Goal: Task Accomplishment & Management: Manage account settings

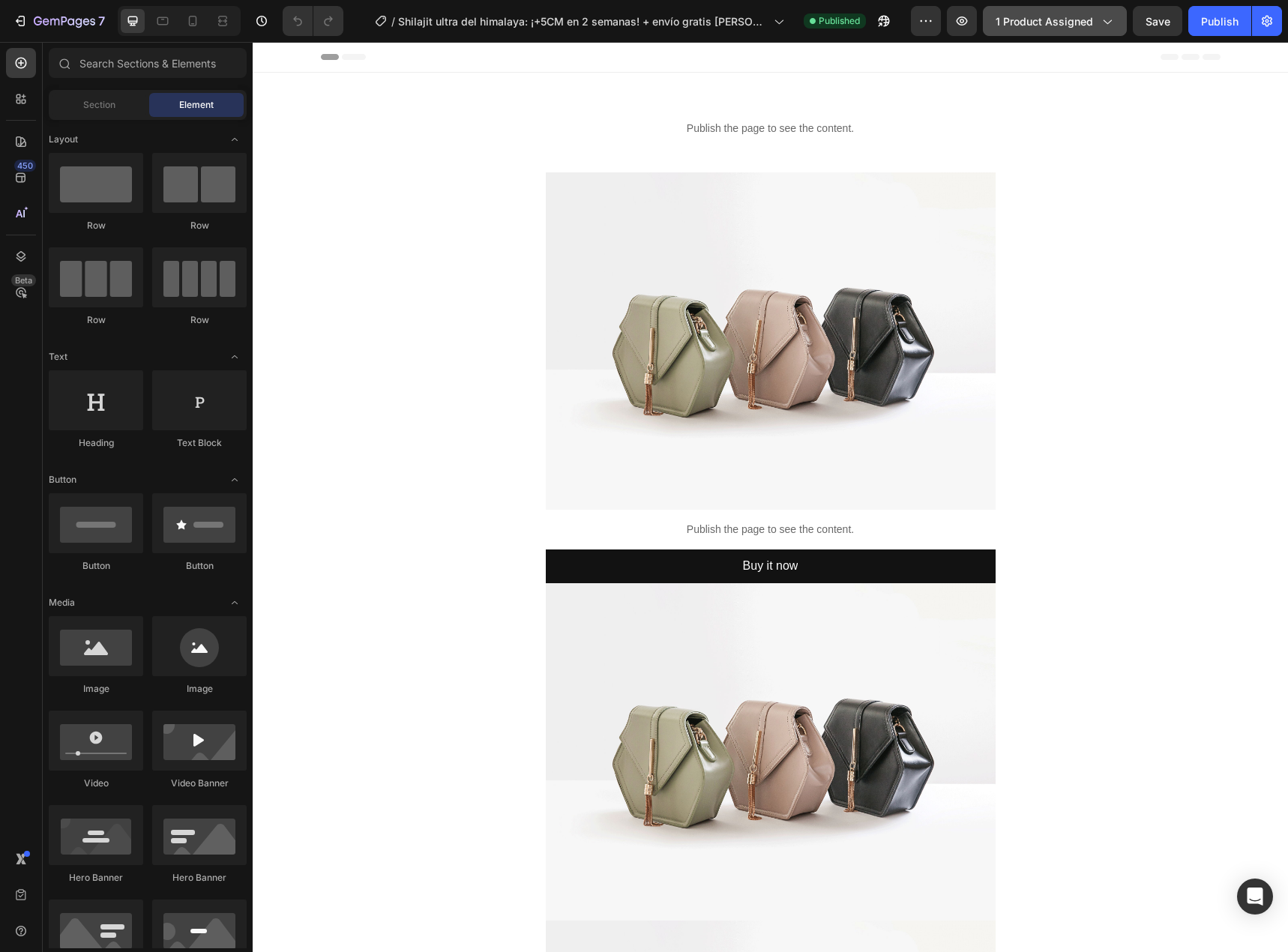
click at [1052, 16] on span "1 product assigned" at bounding box center [1045, 21] width 98 height 16
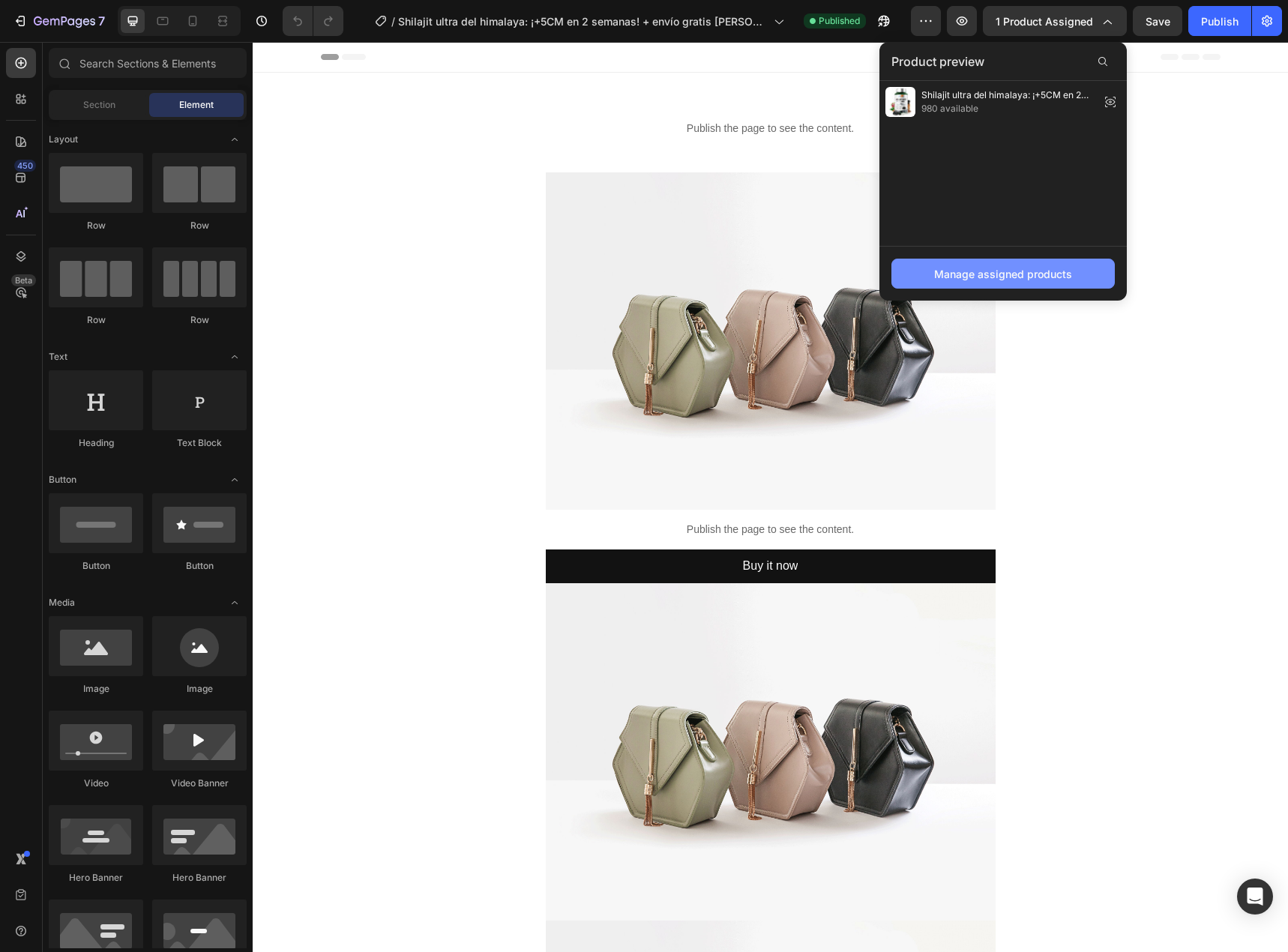
click at [990, 278] on div "Manage assigned products" at bounding box center [1003, 274] width 138 height 16
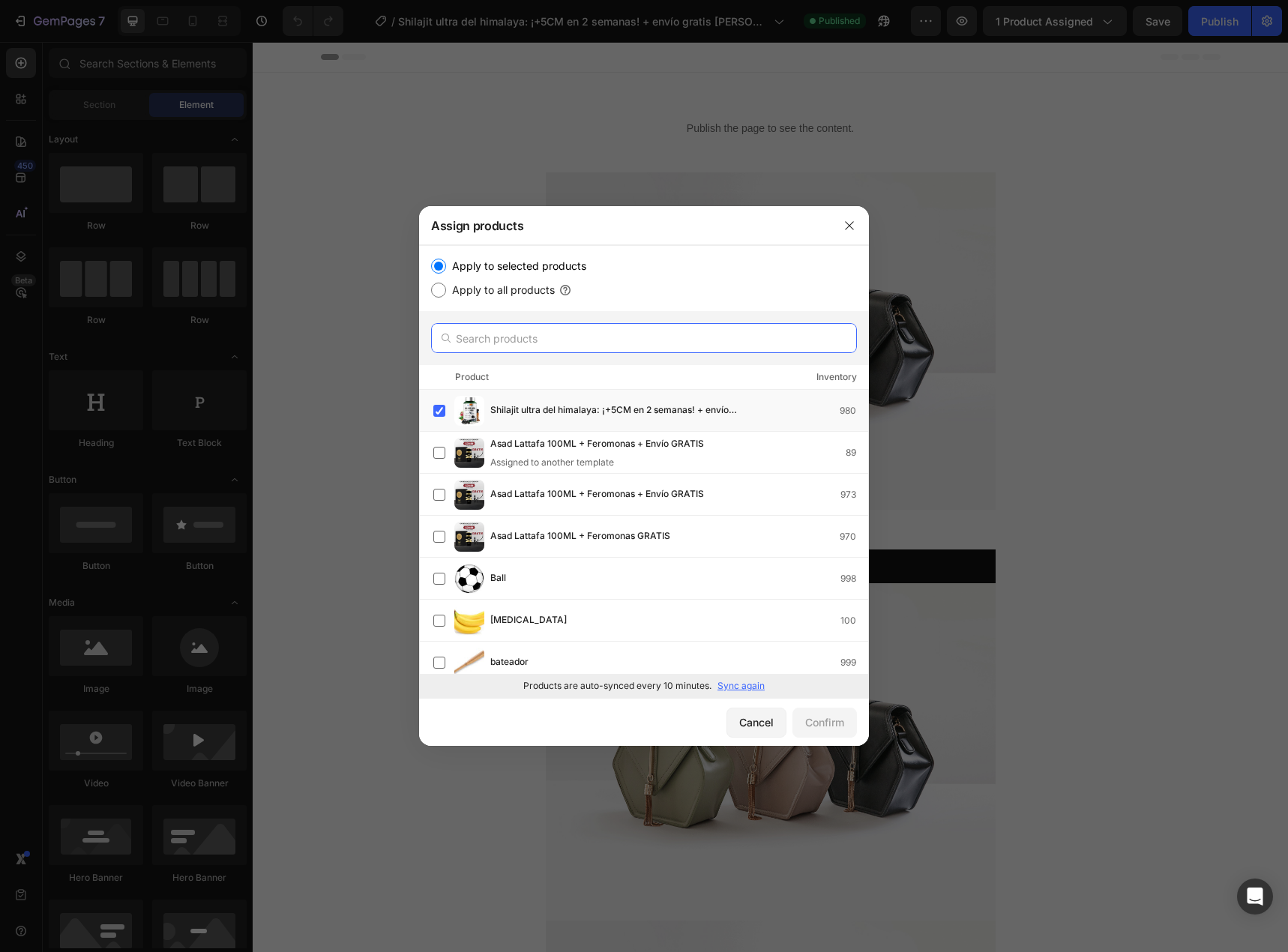
click at [563, 334] on input "text" at bounding box center [643, 338] width 425 height 30
paste input "10096858759467"
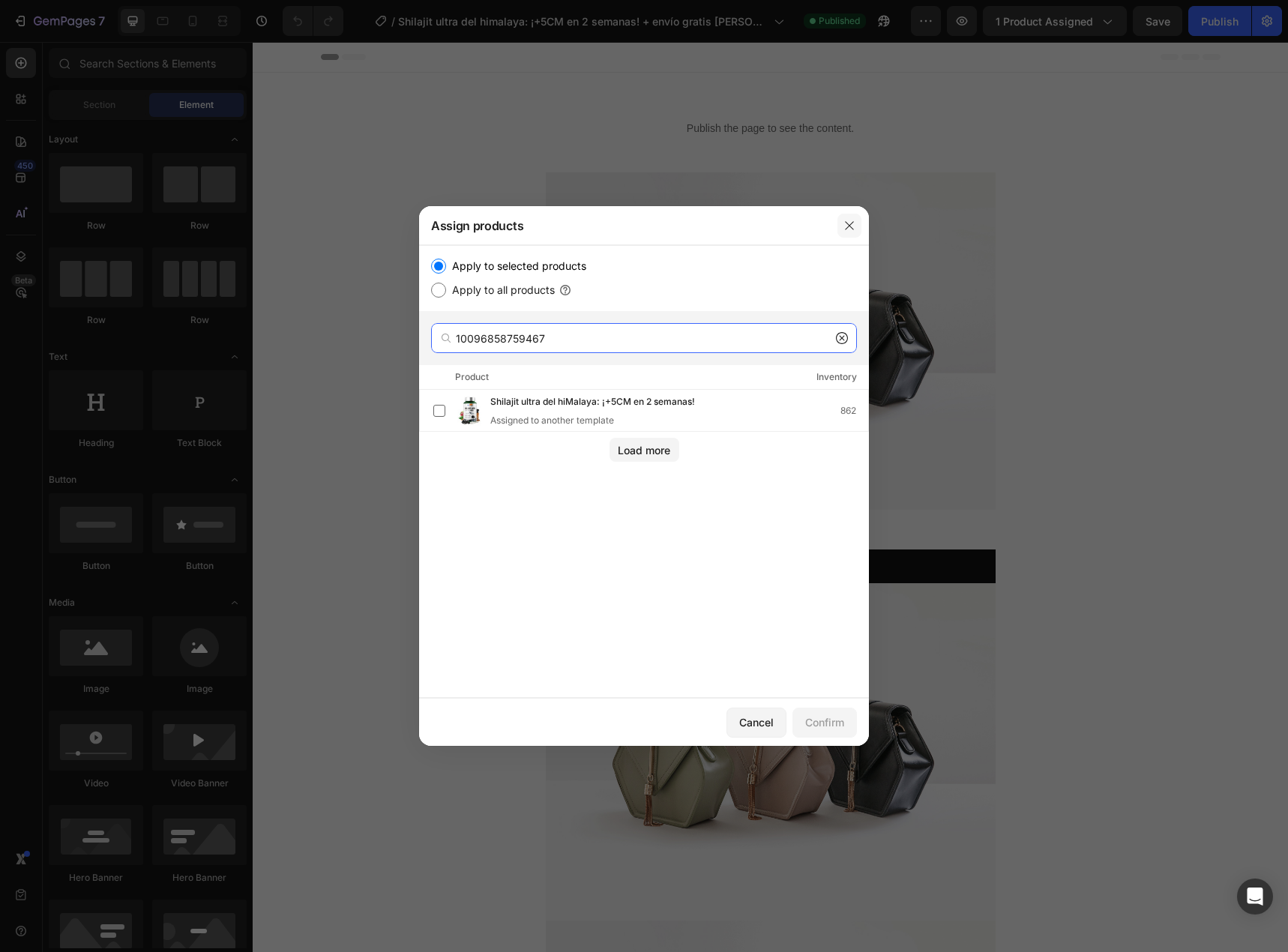
type input "10096858759467"
drag, startPoint x: 847, startPoint y: 223, endPoint x: 345, endPoint y: 22, distance: 540.7
click at [847, 223] on icon "button" at bounding box center [849, 225] width 9 height 9
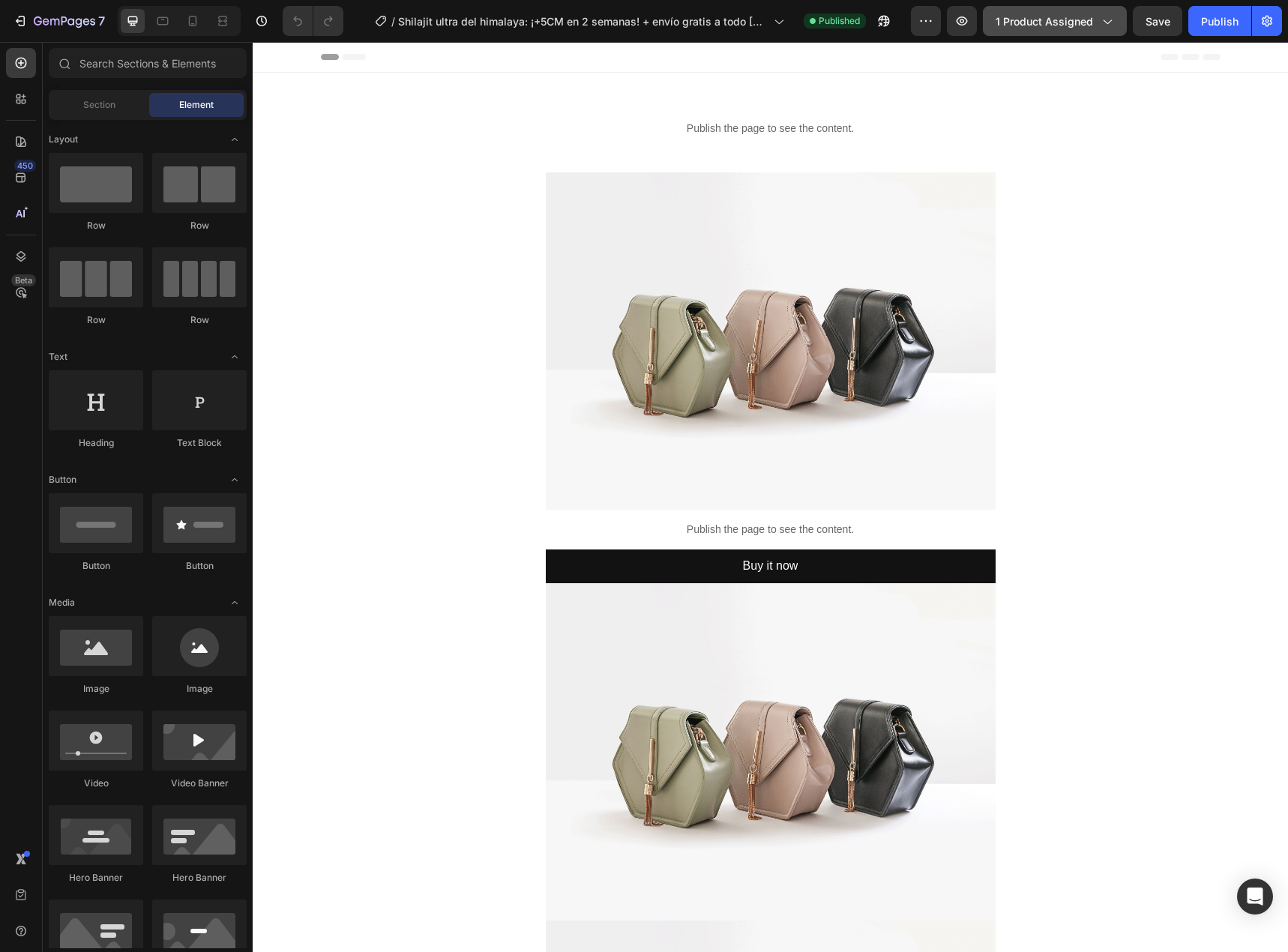
click at [1051, 20] on span "1 product assigned" at bounding box center [1045, 21] width 98 height 16
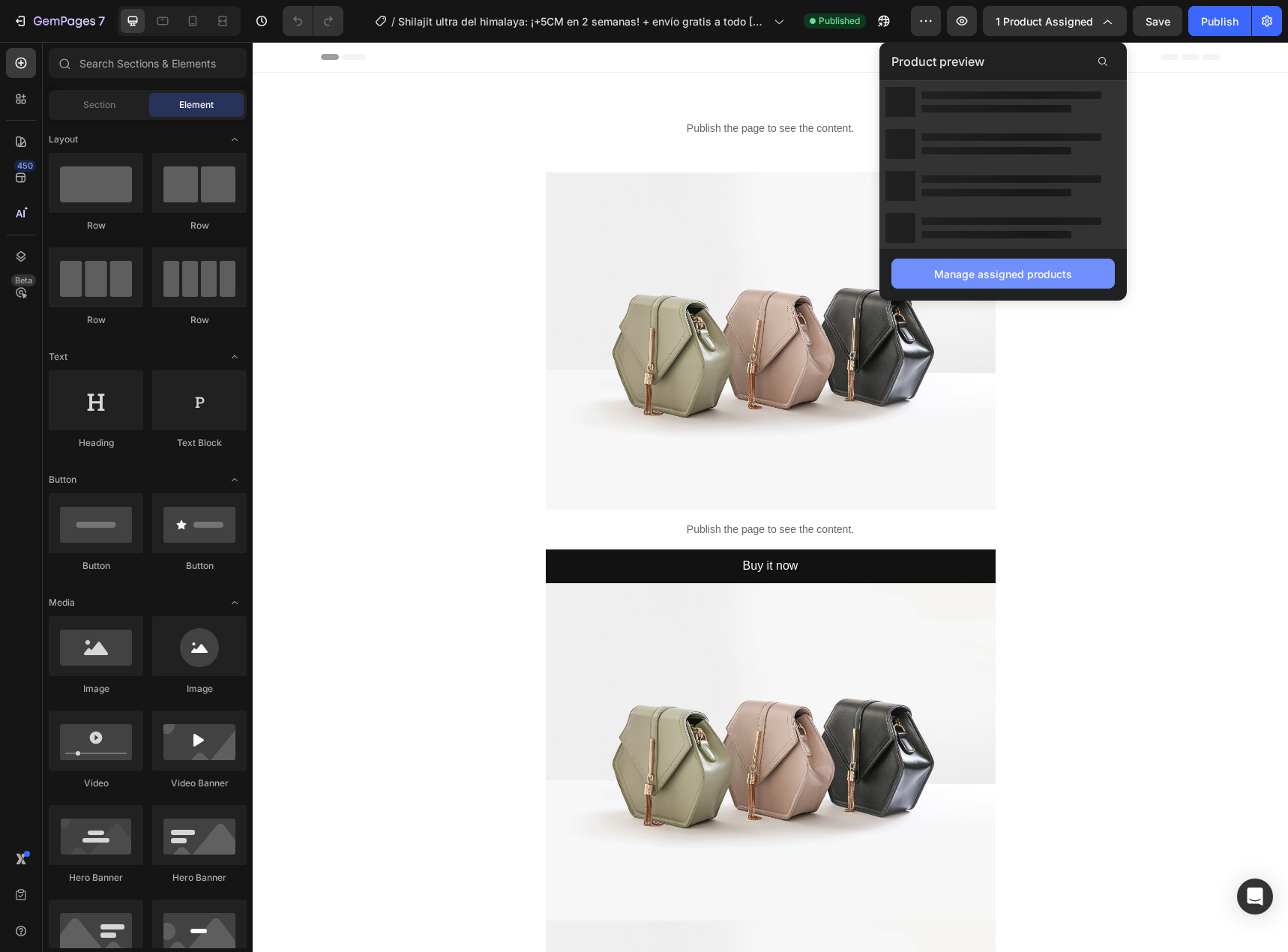
click at [969, 267] on div "Manage assigned products" at bounding box center [1003, 274] width 138 height 16
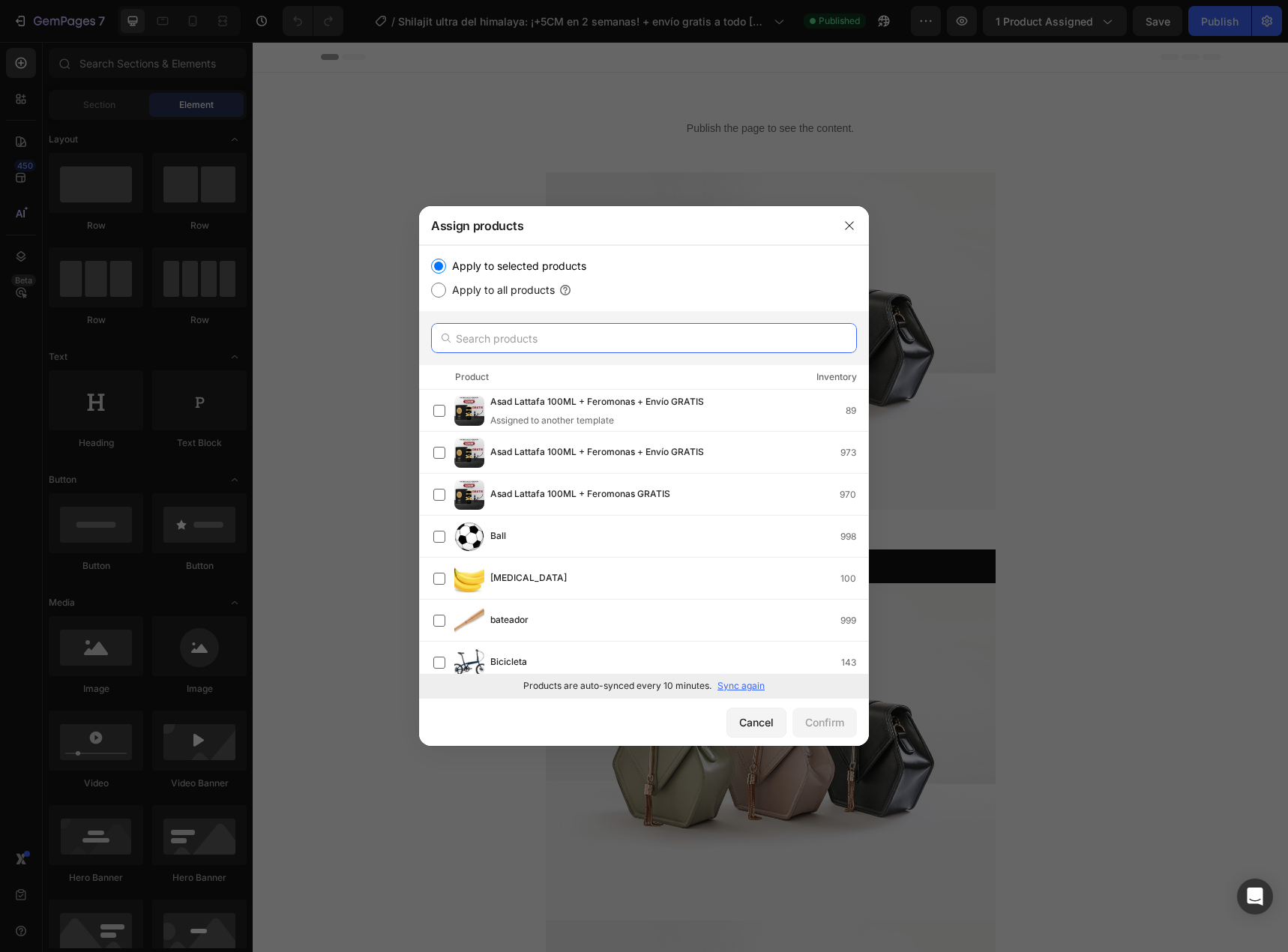
click at [575, 338] on input "text" at bounding box center [643, 338] width 425 height 30
paste input "10096858759467"
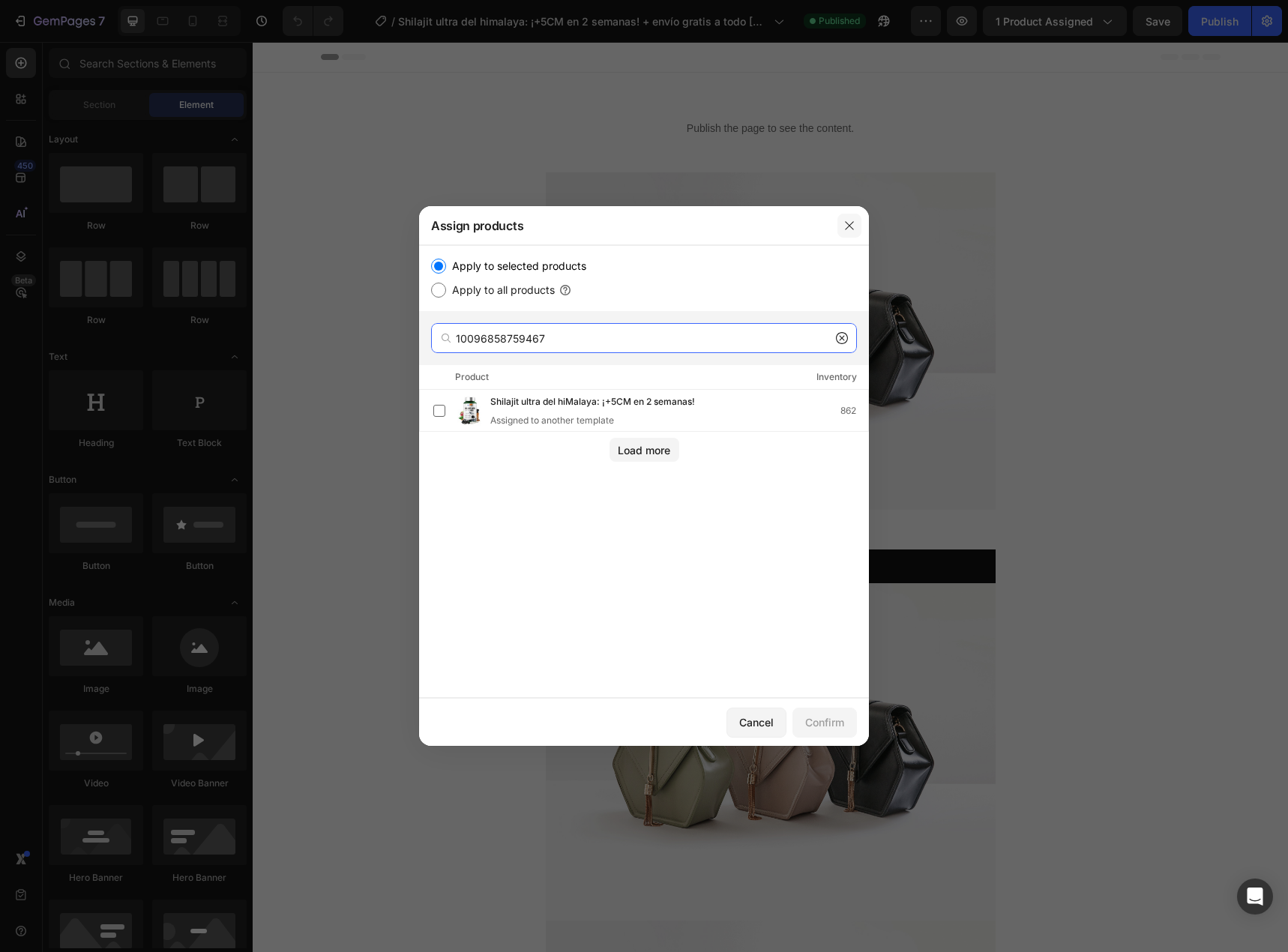
type input "10096858759467"
click at [844, 226] on icon "button" at bounding box center [849, 225] width 12 height 12
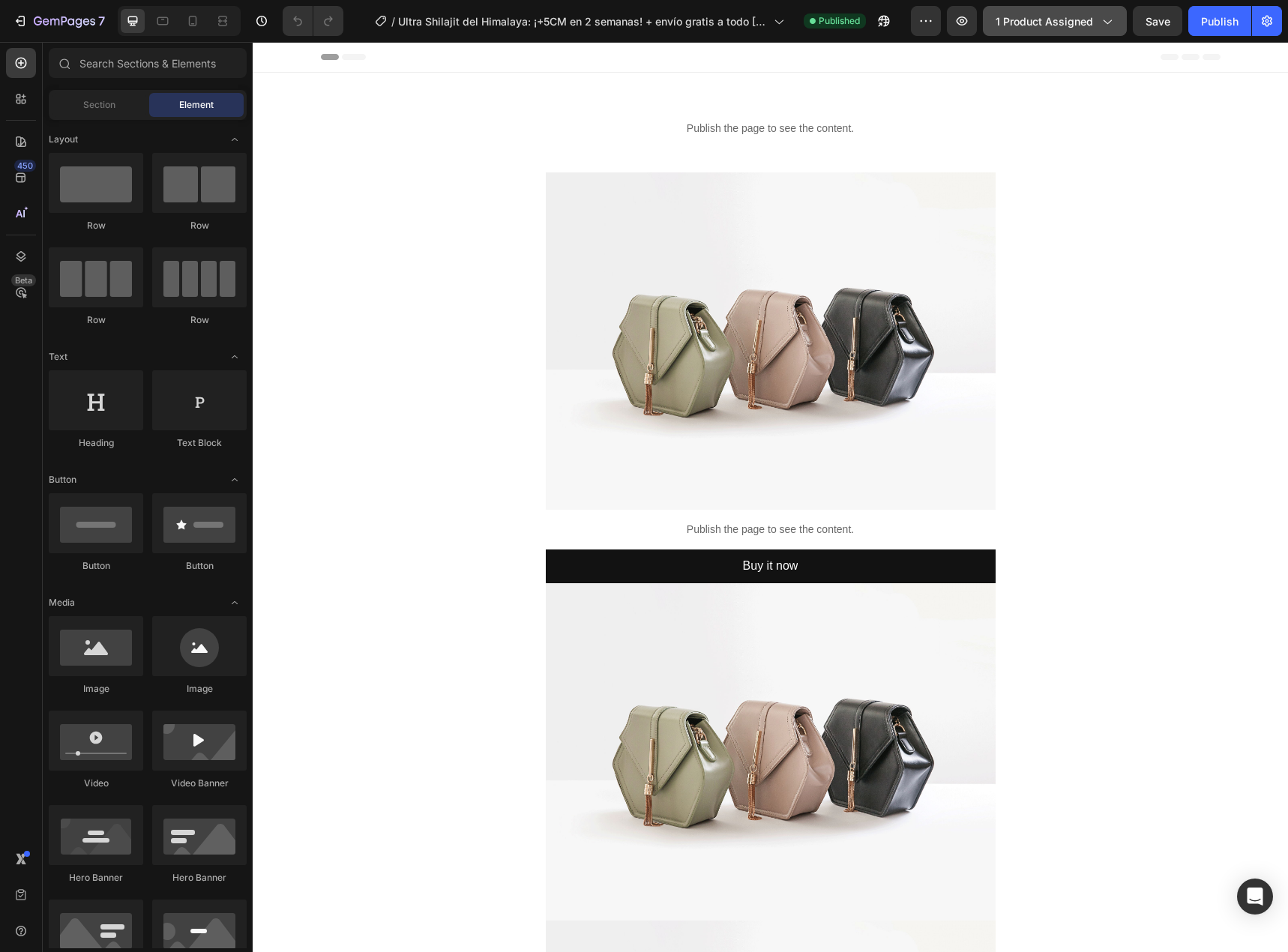
click at [1069, 21] on span "1 product assigned" at bounding box center [1045, 21] width 98 height 16
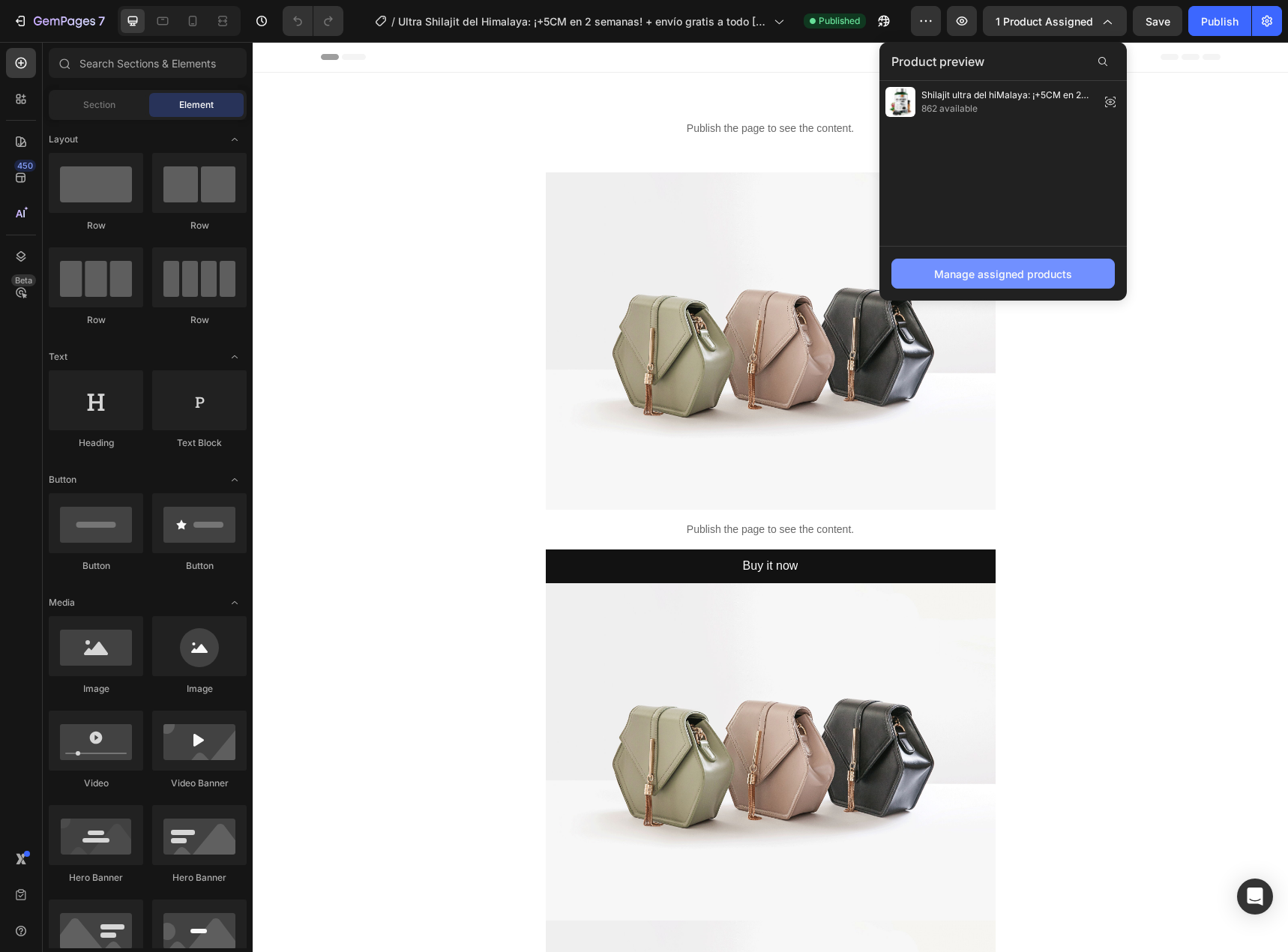
click at [997, 278] on div "Manage assigned products" at bounding box center [1003, 274] width 138 height 16
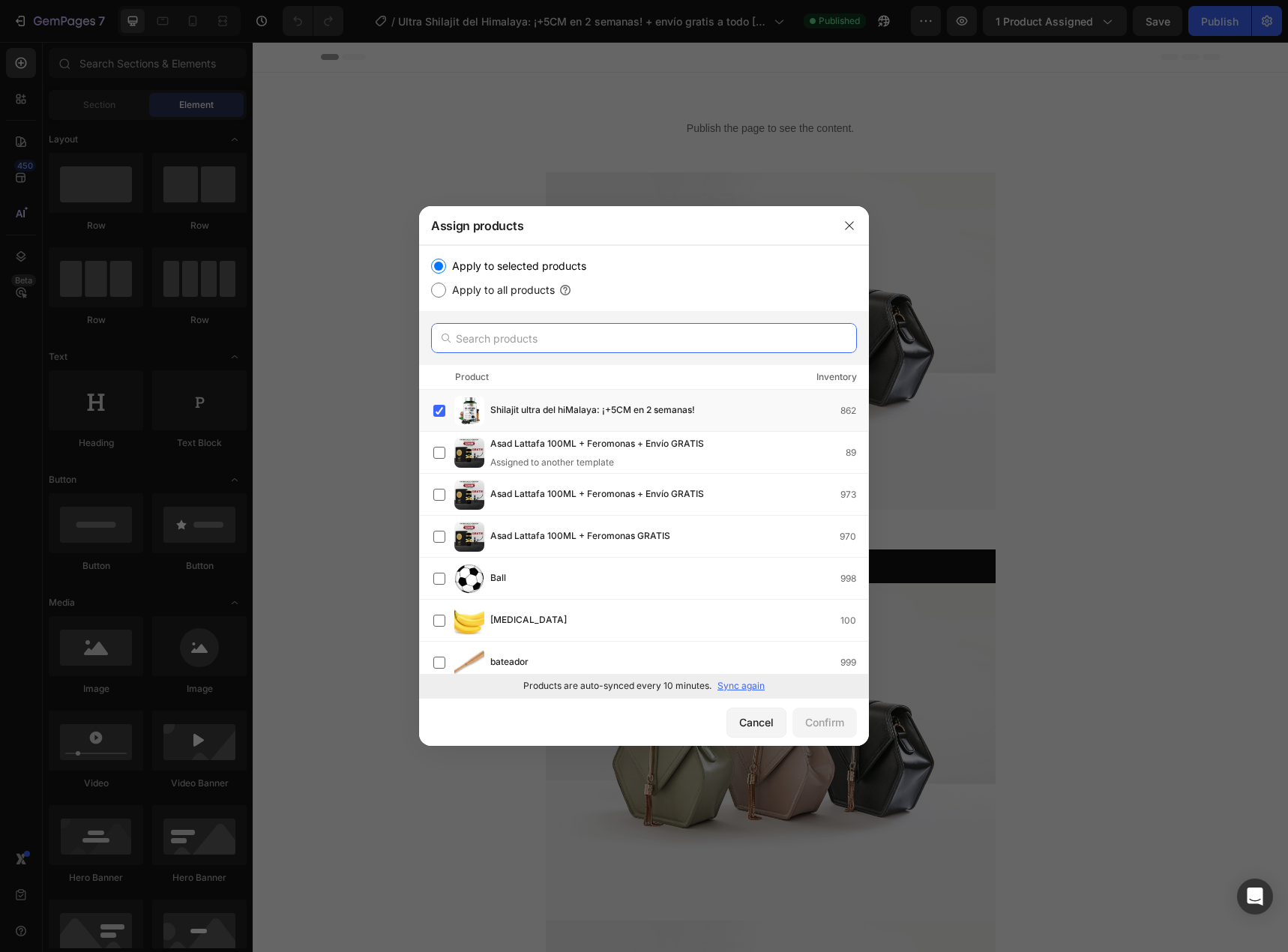
click at [594, 348] on input "text" at bounding box center [643, 338] width 425 height 30
paste input "10096858759467"
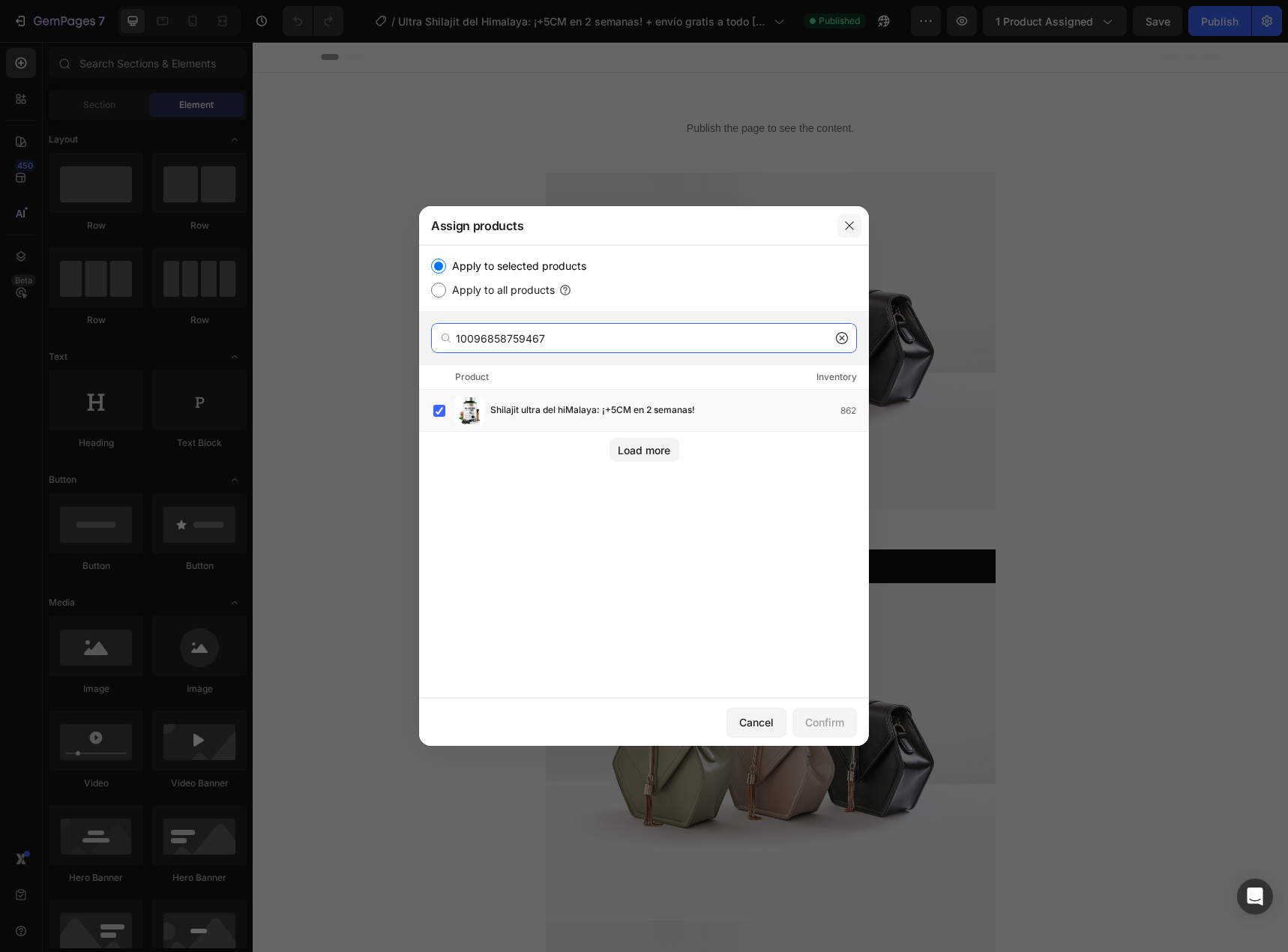
type input "10096858759467"
click at [843, 224] on icon "button" at bounding box center [849, 225] width 12 height 12
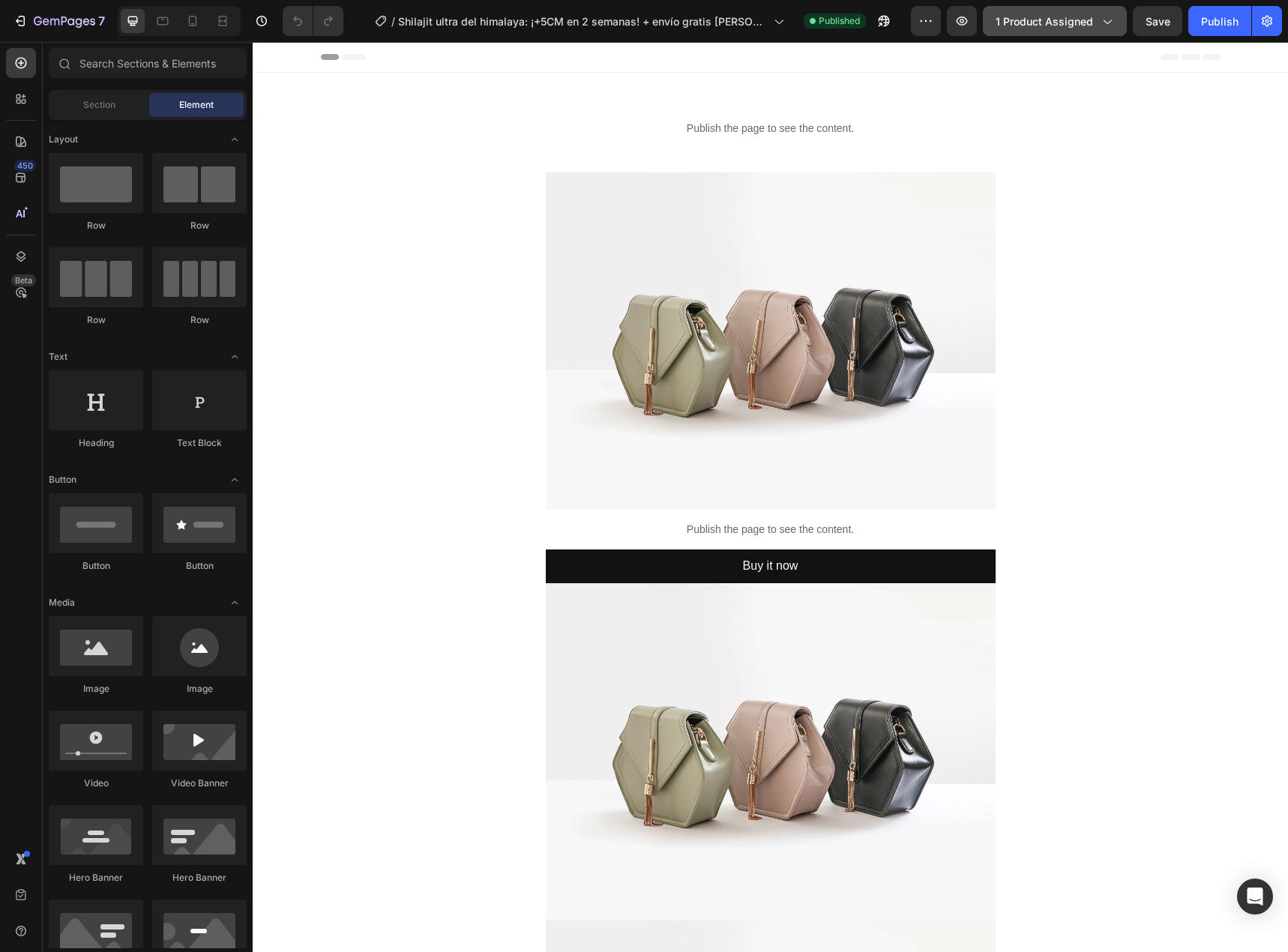
click at [1057, 22] on span "1 product assigned" at bounding box center [1045, 21] width 98 height 16
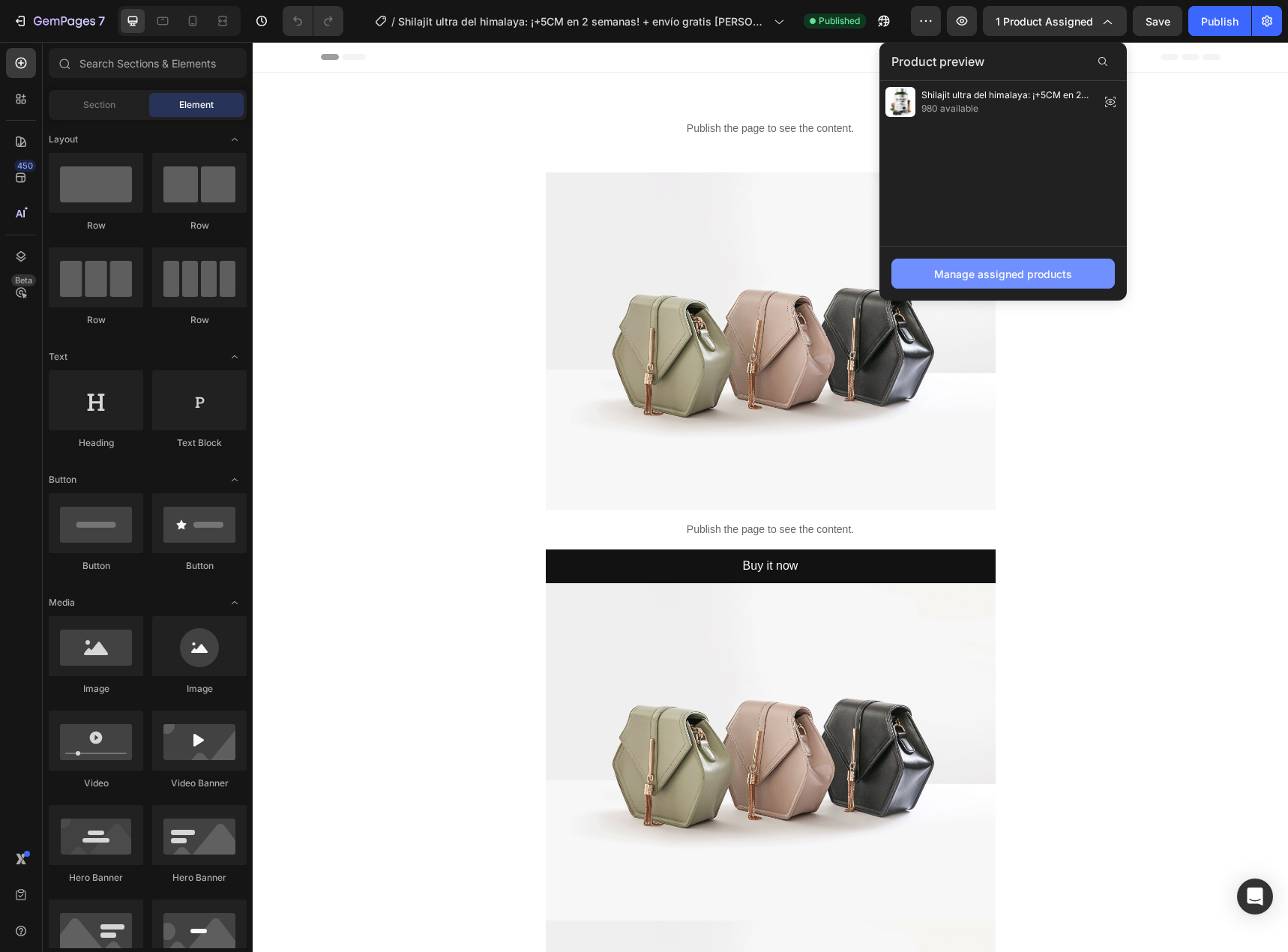
click at [980, 277] on div "Manage assigned products" at bounding box center [1003, 274] width 138 height 16
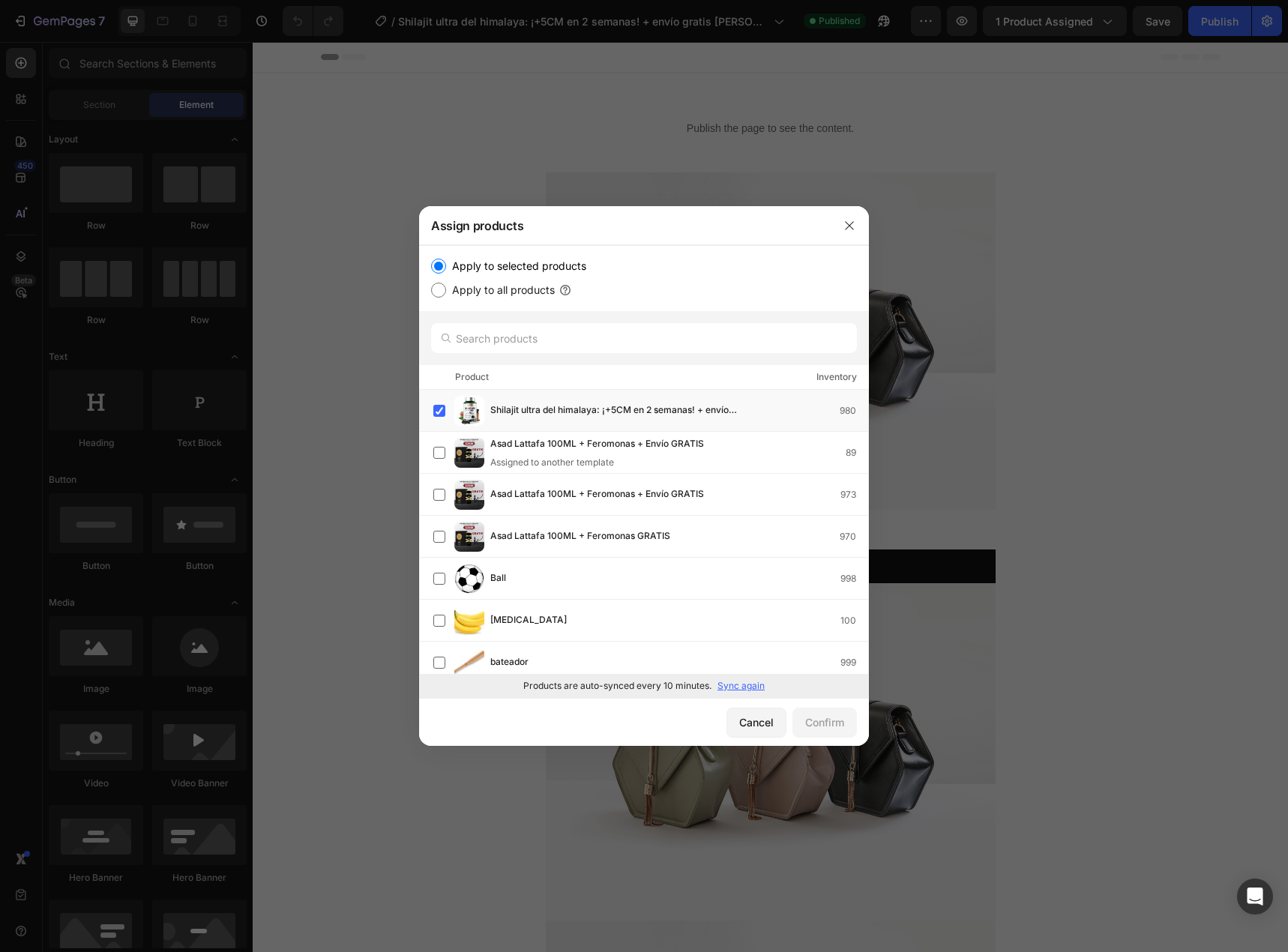
click at [618, 357] on div at bounding box center [644, 338] width 449 height 54
click at [639, 343] on input "text" at bounding box center [643, 338] width 425 height 30
paste input "10097753325867"
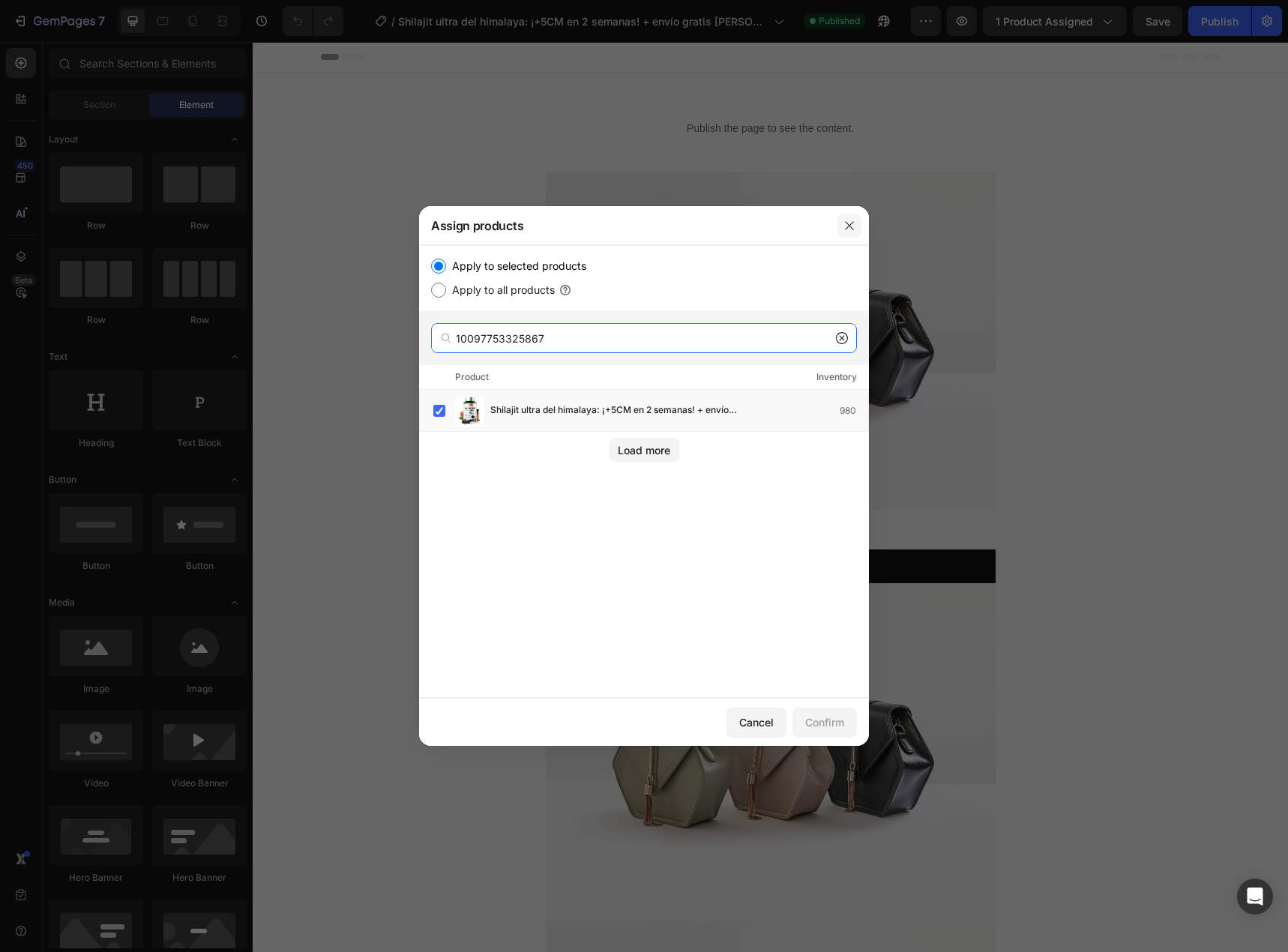
type input "10097753325867"
click at [847, 224] on icon "button" at bounding box center [849, 225] width 12 height 12
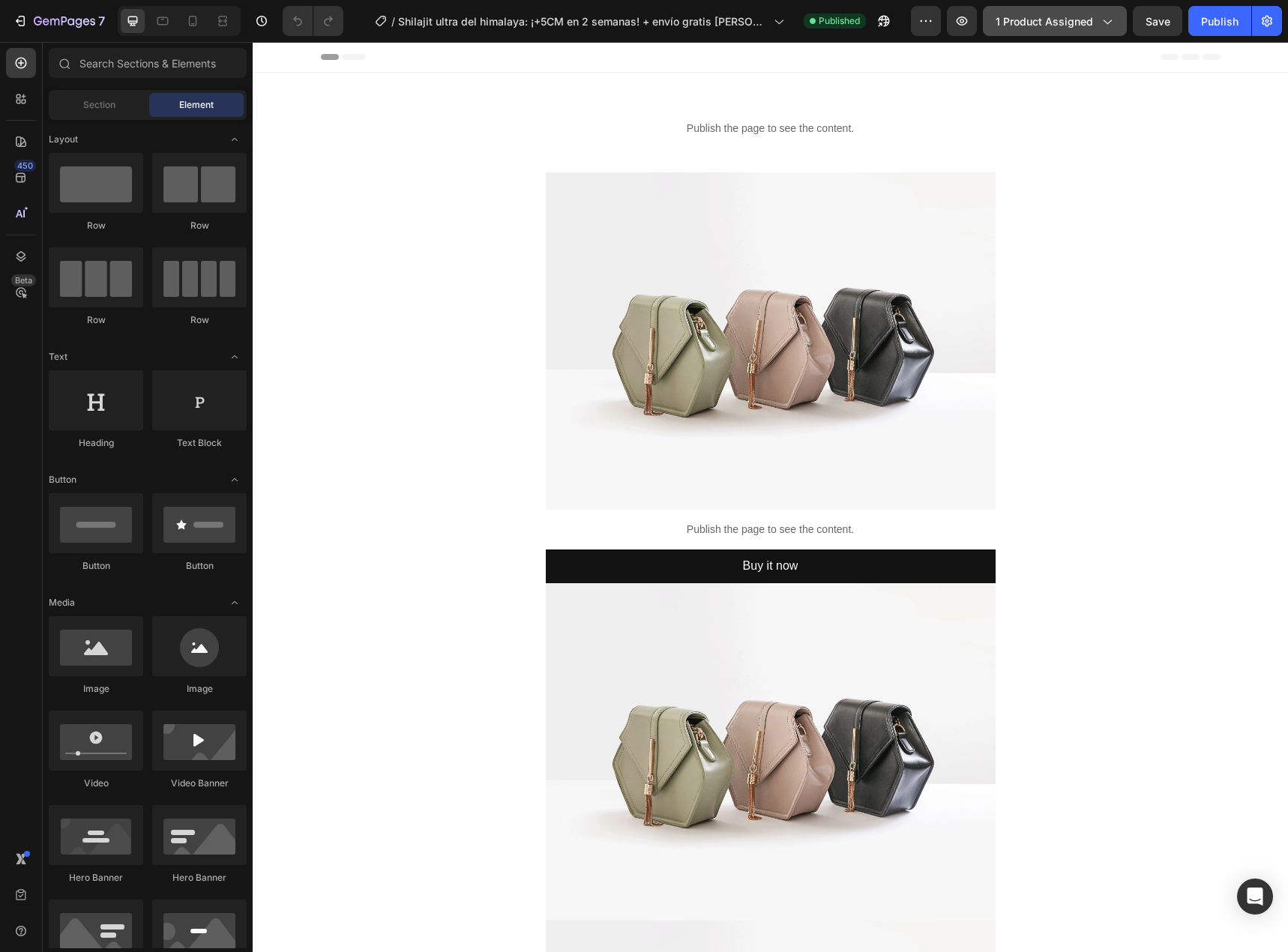
click at [1000, 26] on span "1 product assigned" at bounding box center [1045, 21] width 98 height 16
click at [1018, 20] on span "0 product assigned" at bounding box center [1043, 21] width 100 height 16
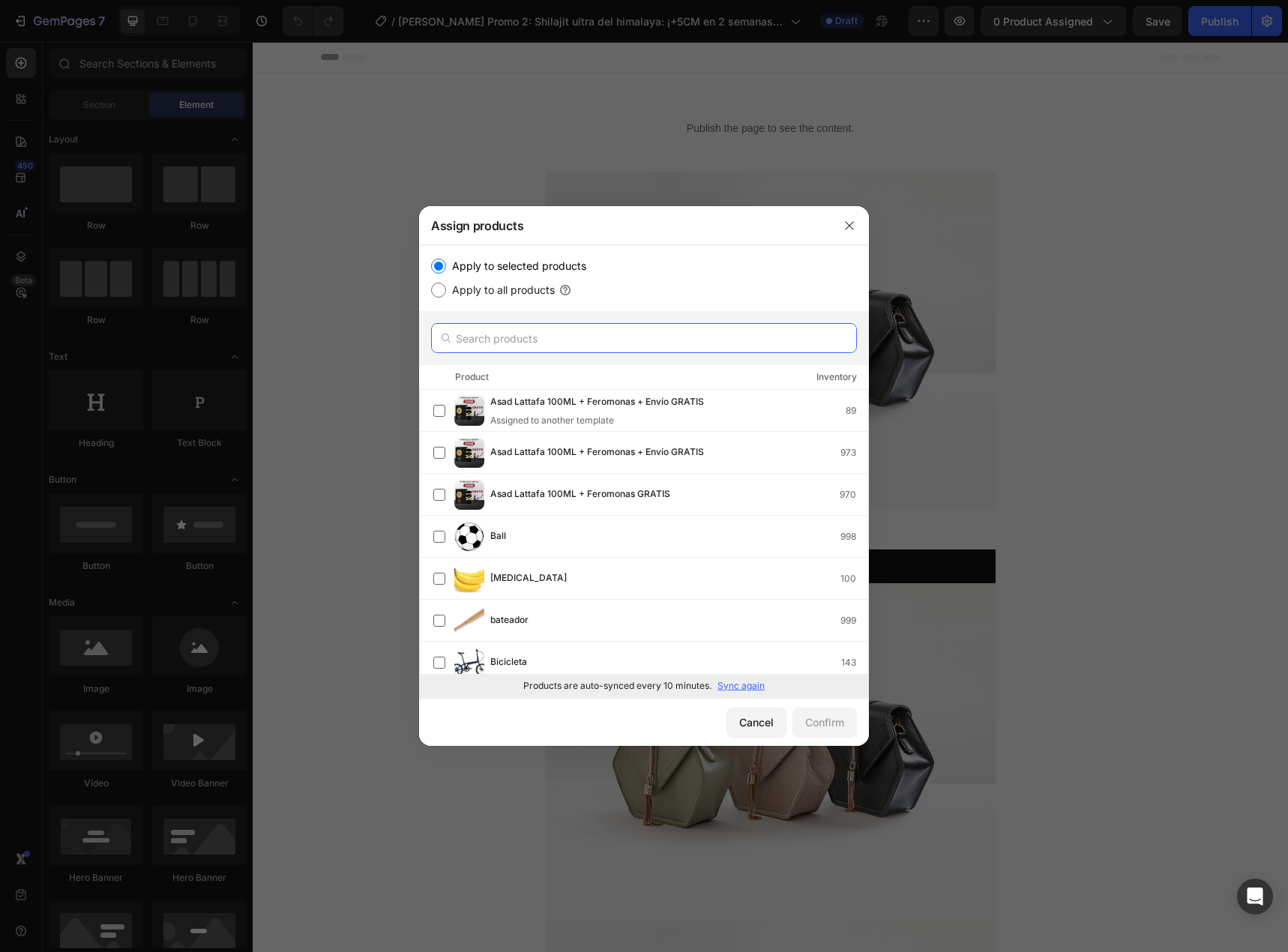
click at [617, 347] on input "text" at bounding box center [643, 338] width 425 height 30
paste input "10097753325867"
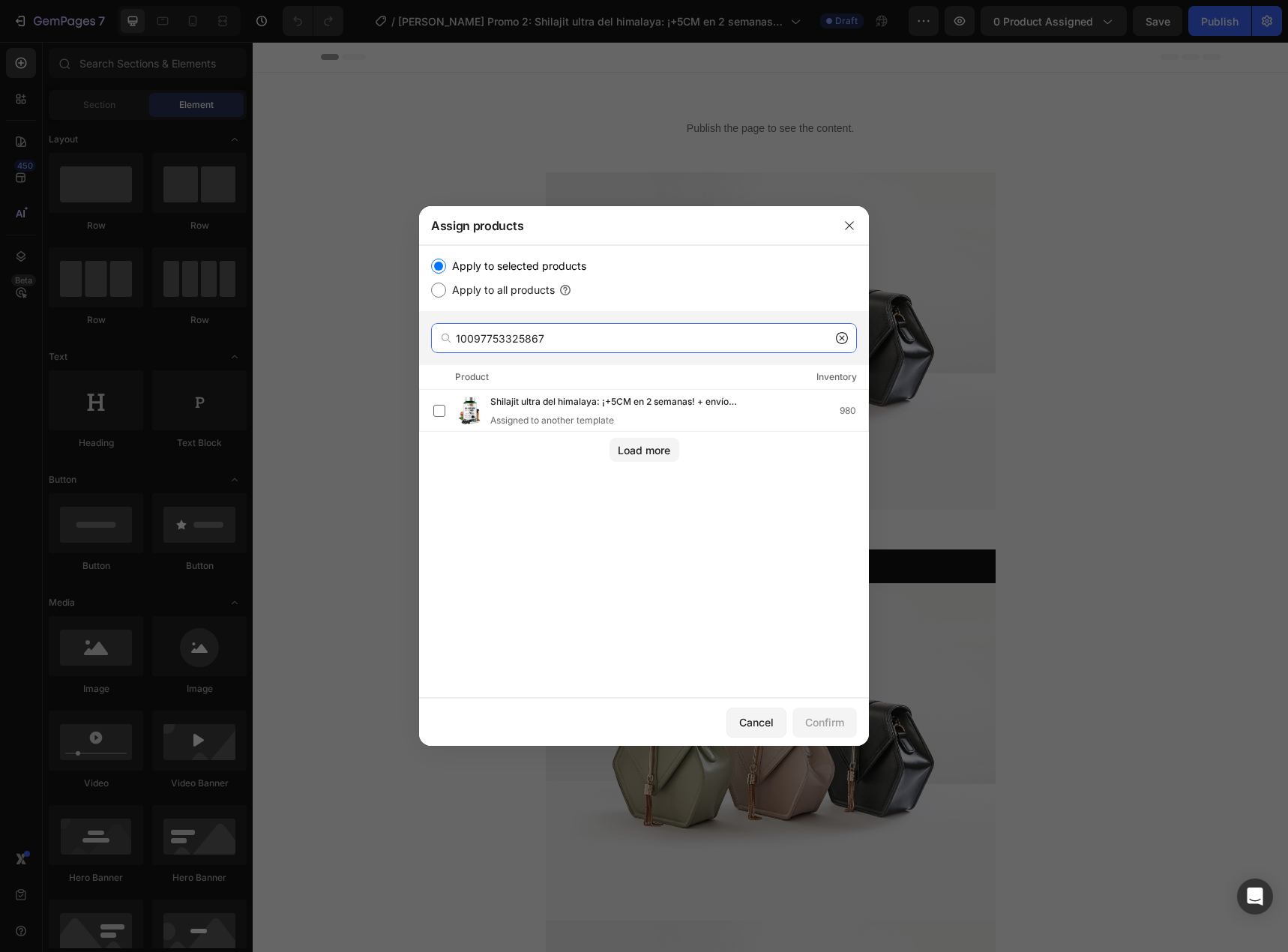
click at [615, 333] on input "10097753325867" at bounding box center [643, 338] width 425 height 30
paste input "4997035"
click at [839, 349] on input "10097754997035" at bounding box center [643, 338] width 425 height 30
type input "10097754997035"
click at [842, 336] on icon at bounding box center [841, 337] width 12 height 12
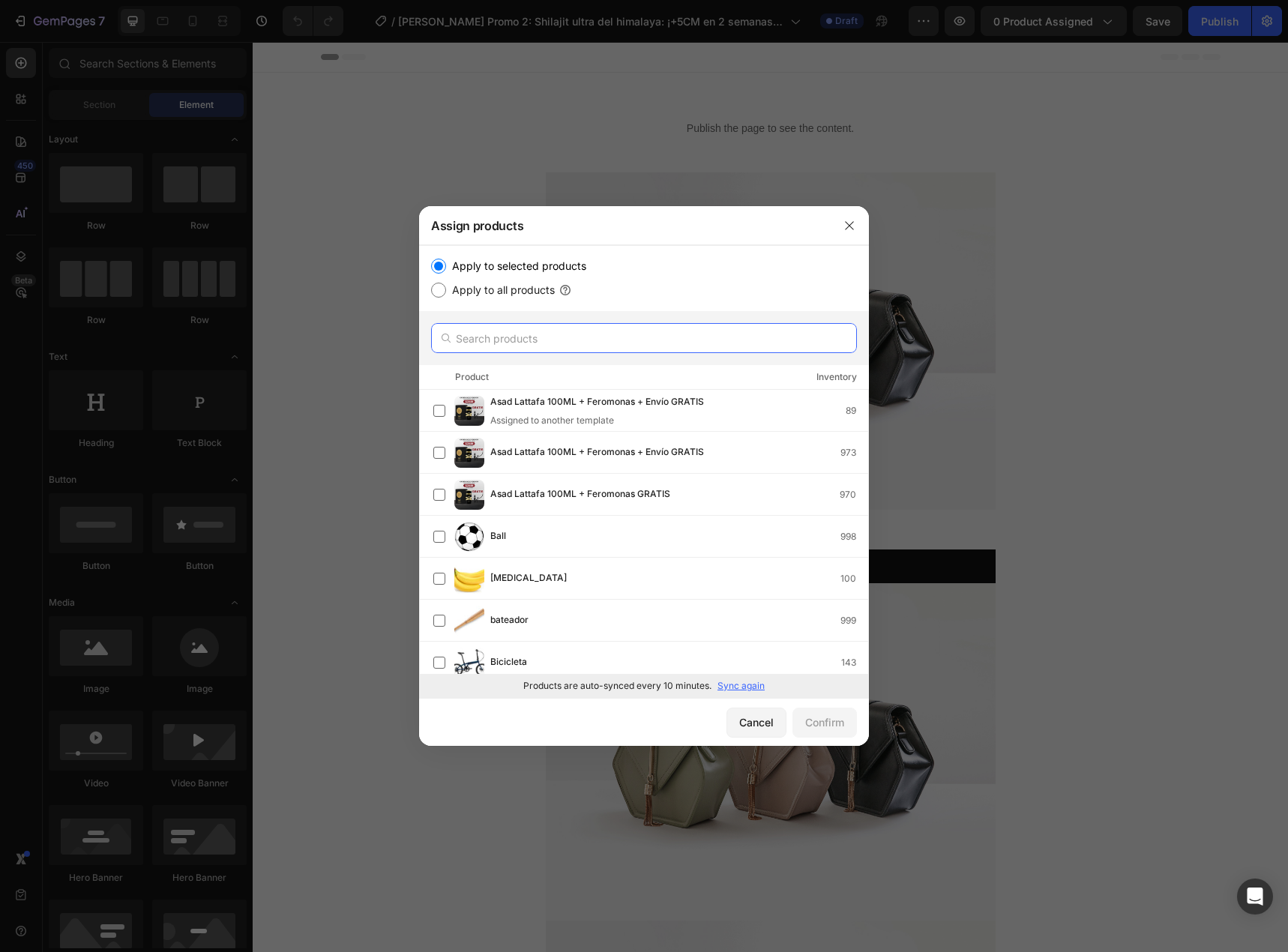
click at [698, 336] on input "text" at bounding box center [643, 338] width 425 height 30
paste input "10097753325867"
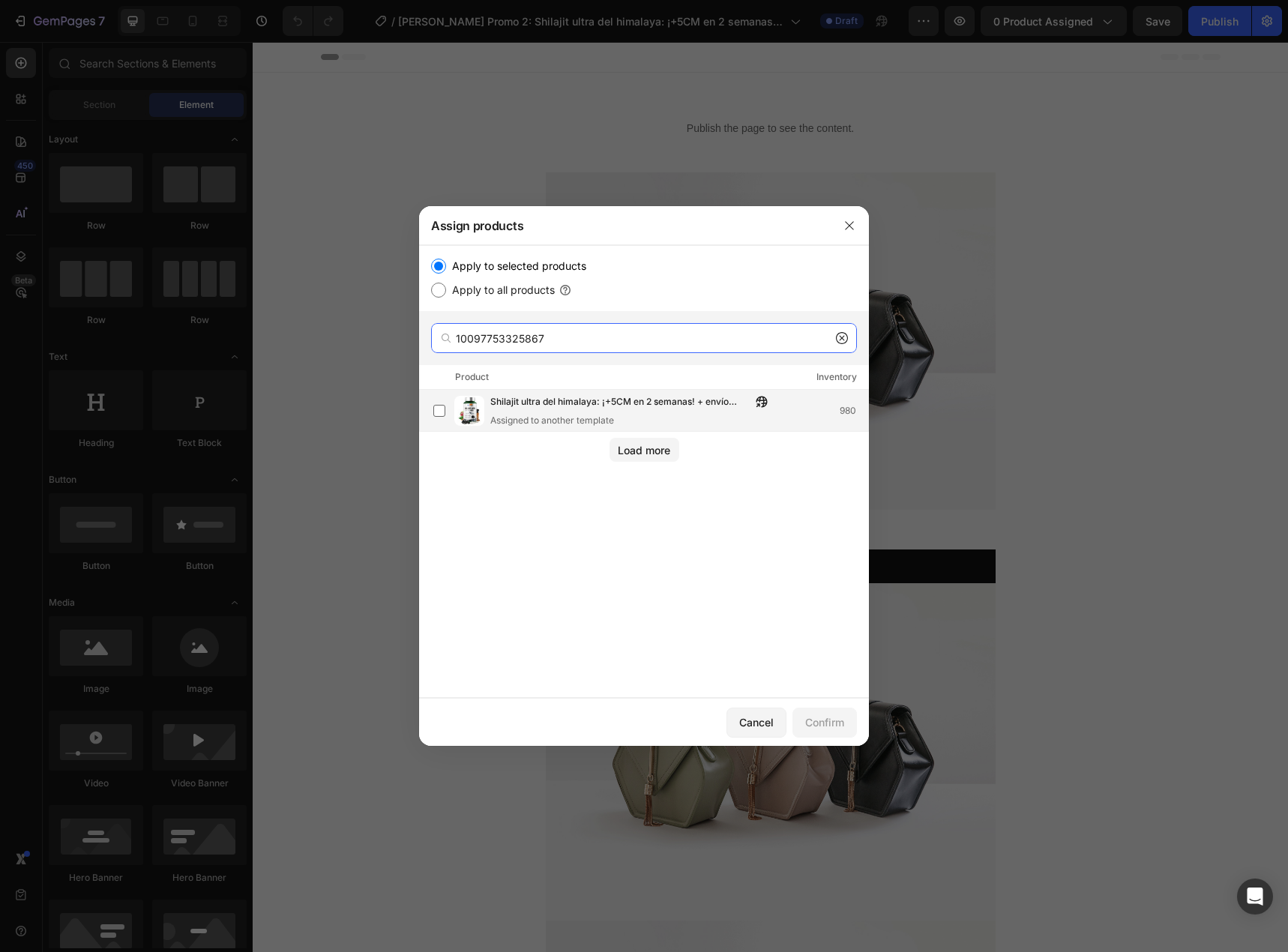
type input "10097753325867"
click at [638, 395] on span "Shilajit ultra del himalaya: ¡+5CM en 2 semanas! + envío gratis" at bounding box center [621, 402] width 261 height 16
click at [828, 720] on div "Confirm" at bounding box center [825, 723] width 39 height 16
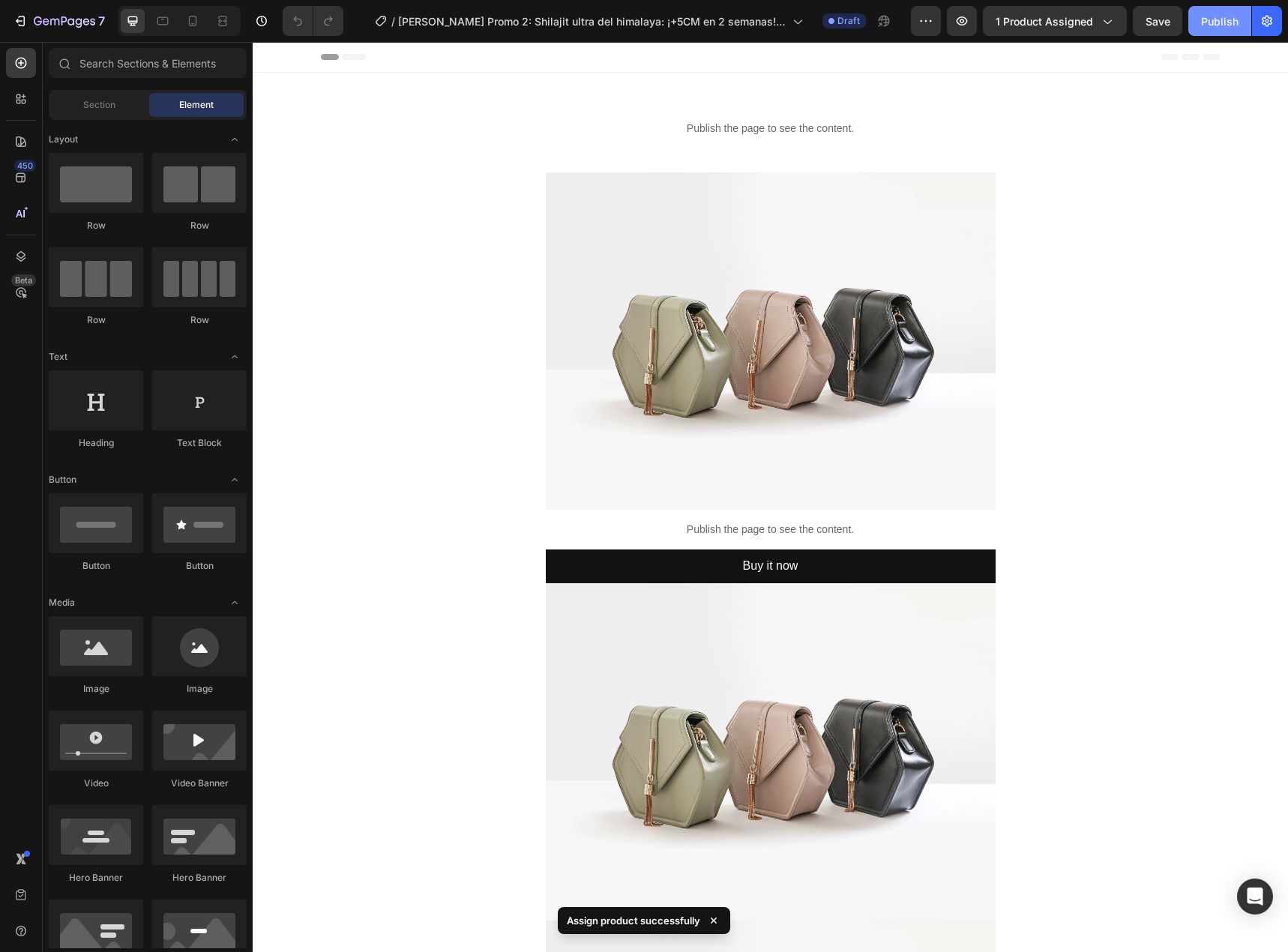
click at [1212, 22] on div "Publish" at bounding box center [1220, 21] width 37 height 16
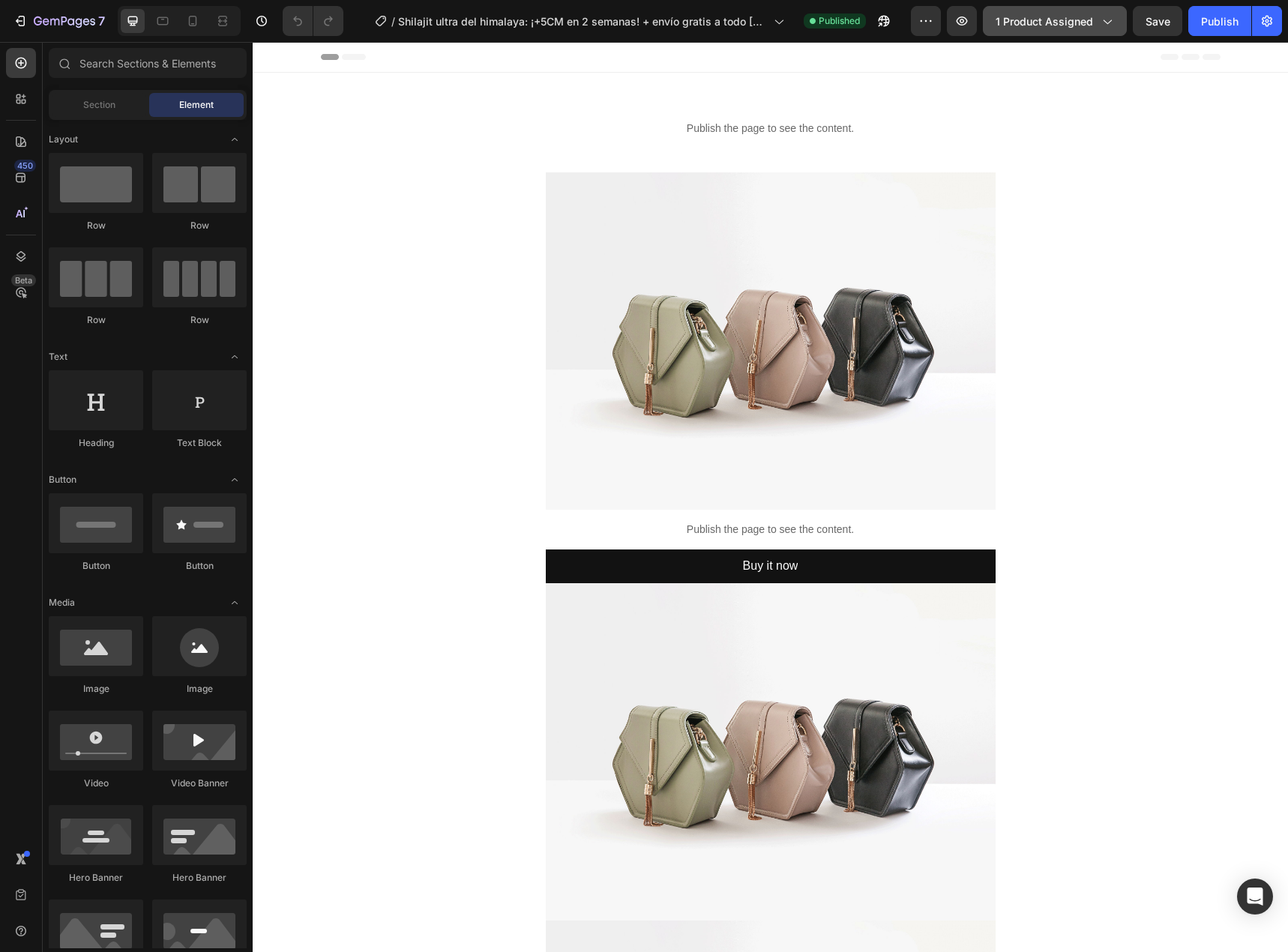
click at [1055, 30] on button "1 product assigned" at bounding box center [1055, 21] width 144 height 30
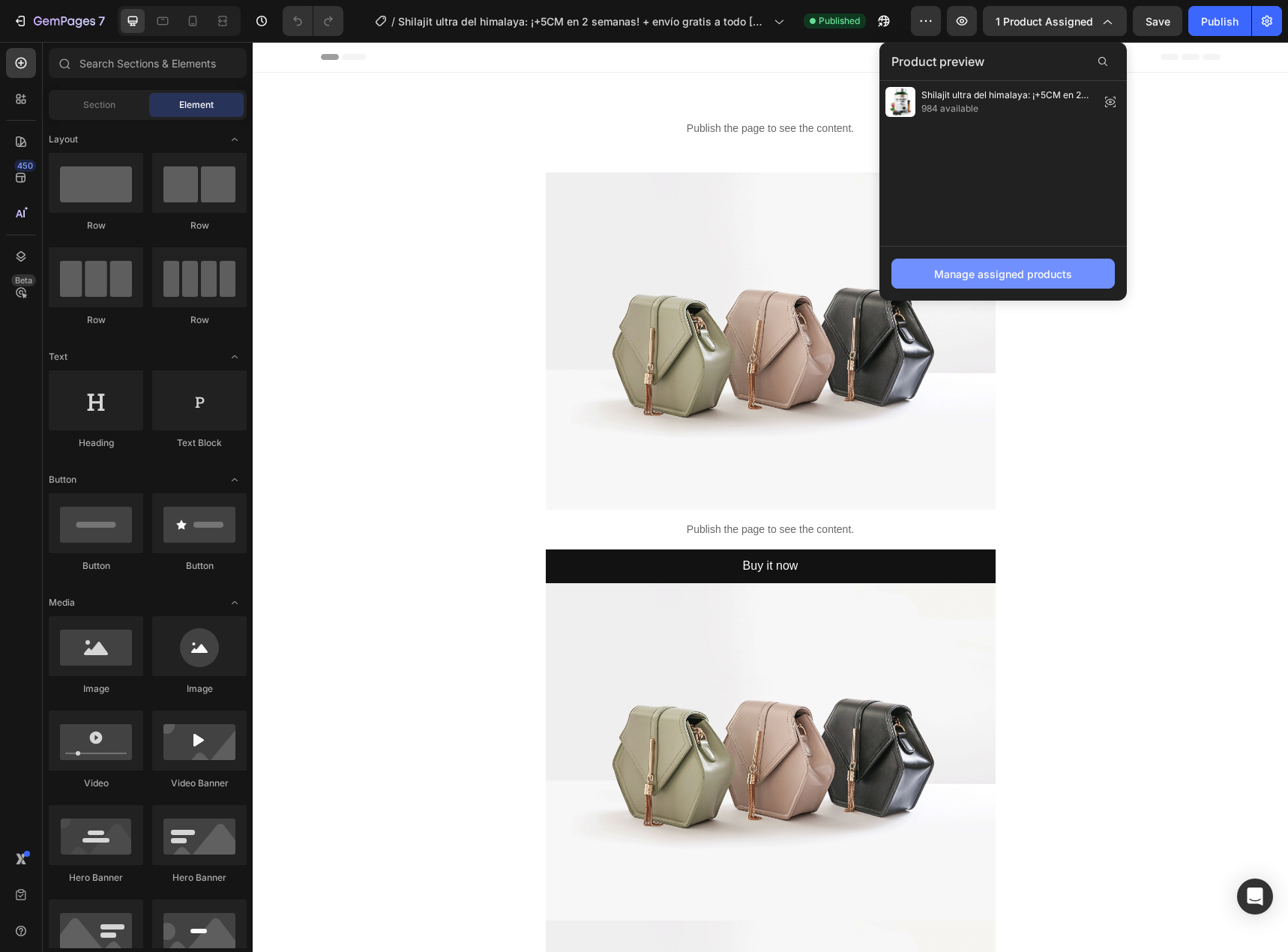
click at [997, 281] on div "Manage assigned products" at bounding box center [1003, 274] width 138 height 16
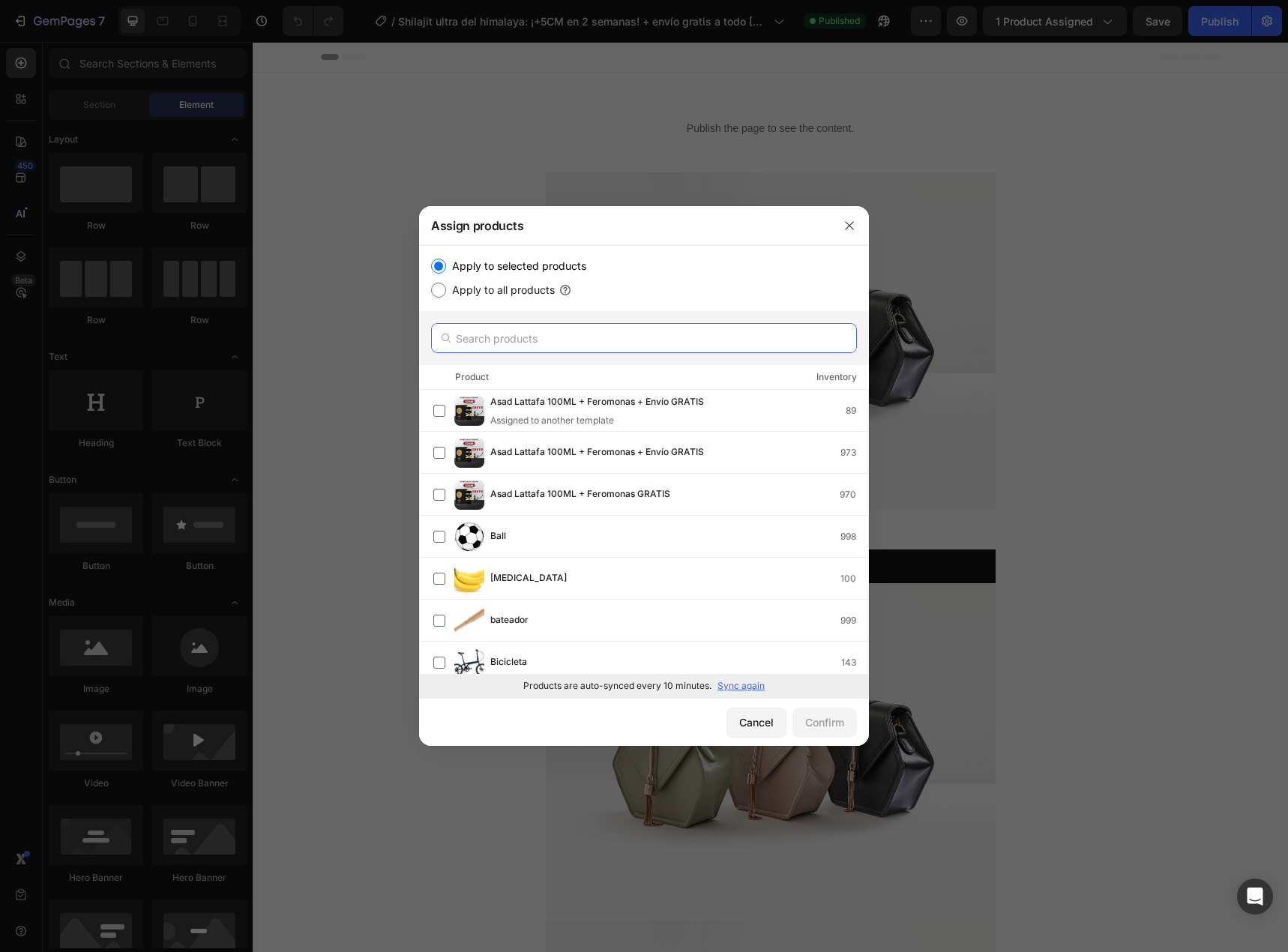
click at [608, 348] on input "text" at bounding box center [643, 338] width 425 height 30
paste input "10097754997035"
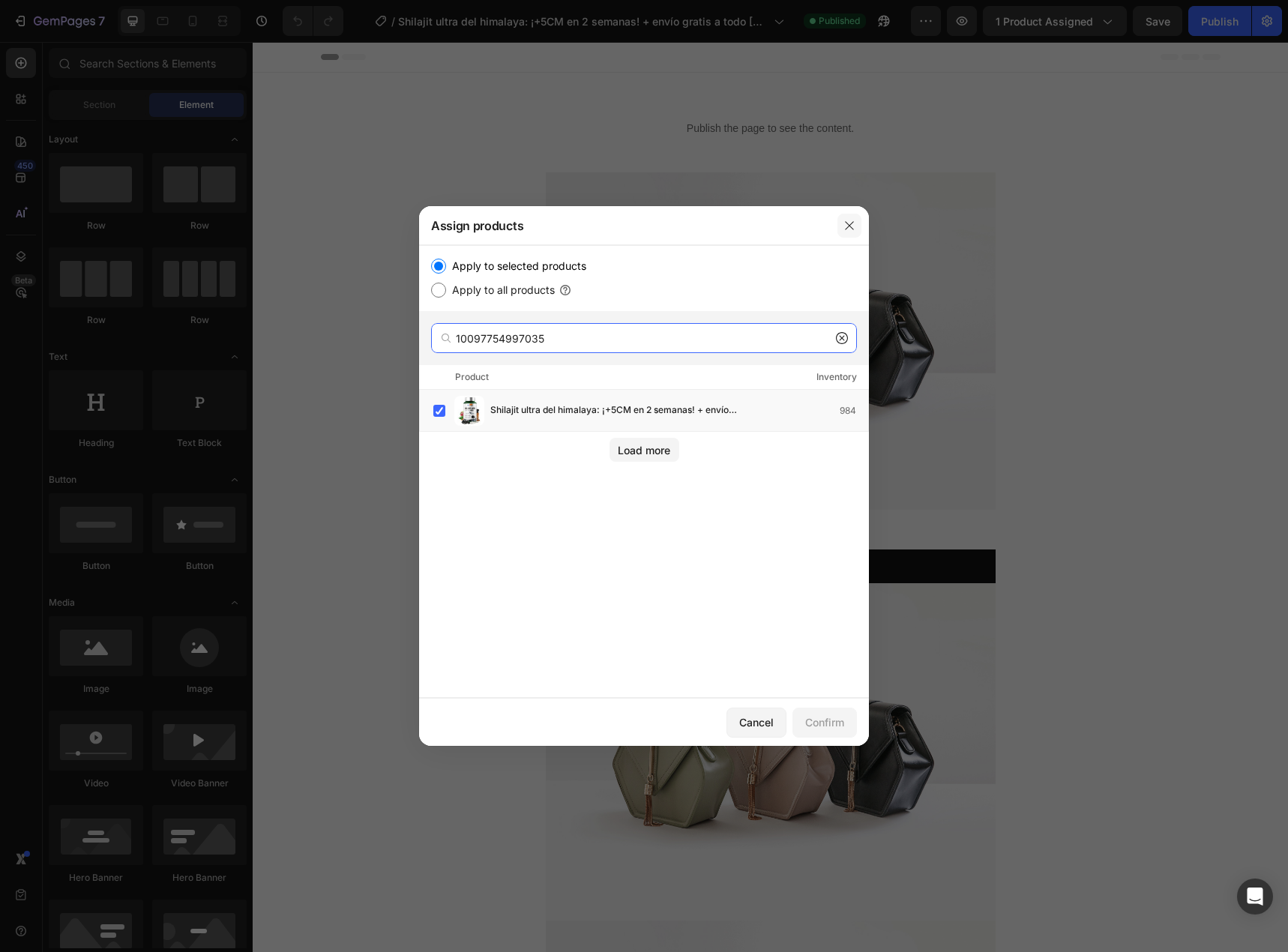
type input "10097754997035"
click at [842, 234] on button "button" at bounding box center [849, 226] width 24 height 24
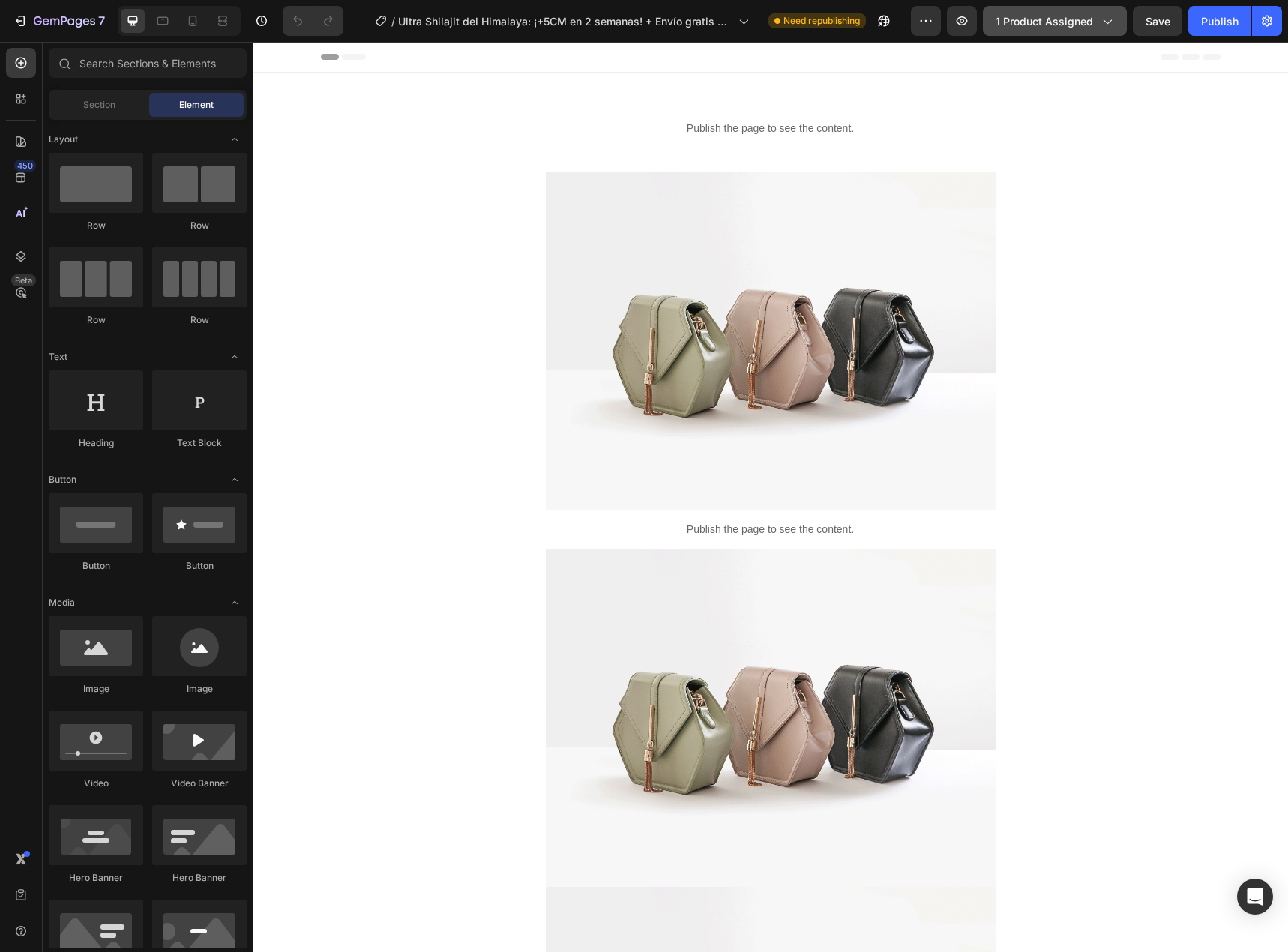
click at [1007, 27] on span "1 product assigned" at bounding box center [1045, 21] width 98 height 16
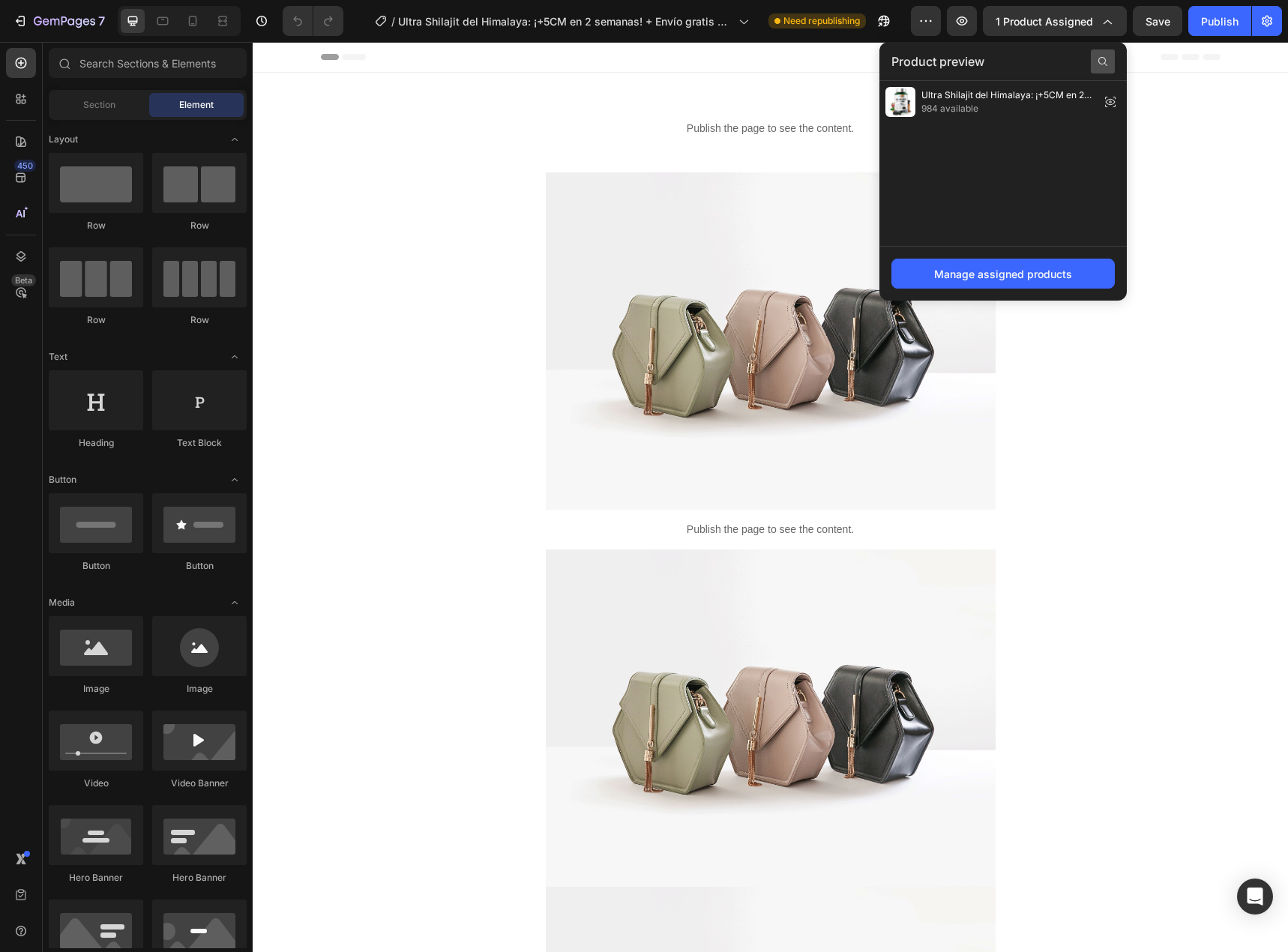
click at [1104, 57] on icon at bounding box center [1102, 61] width 12 height 12
type input "10097755849003"
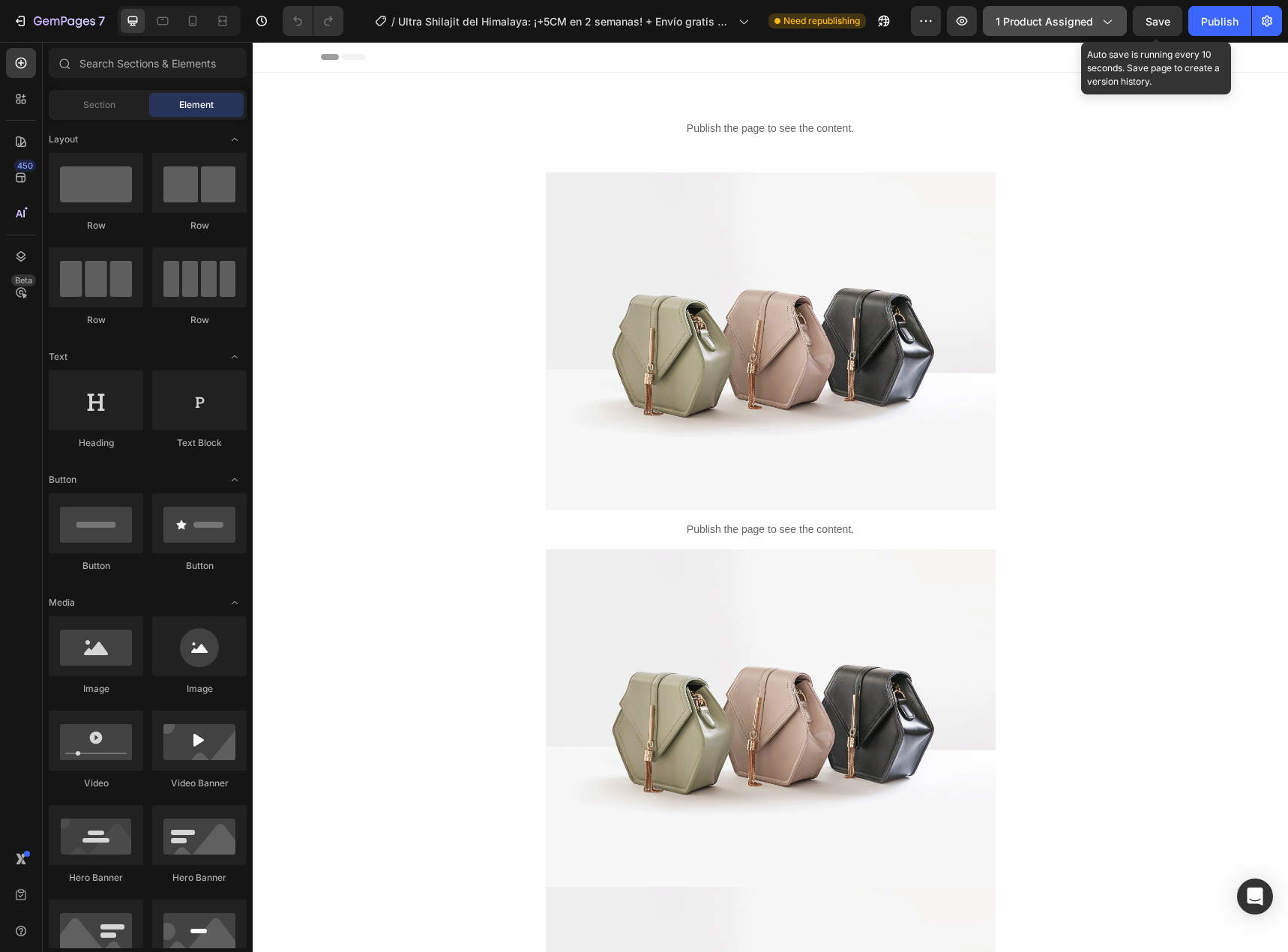
click at [1094, 21] on div "1 product assigned" at bounding box center [1055, 21] width 119 height 16
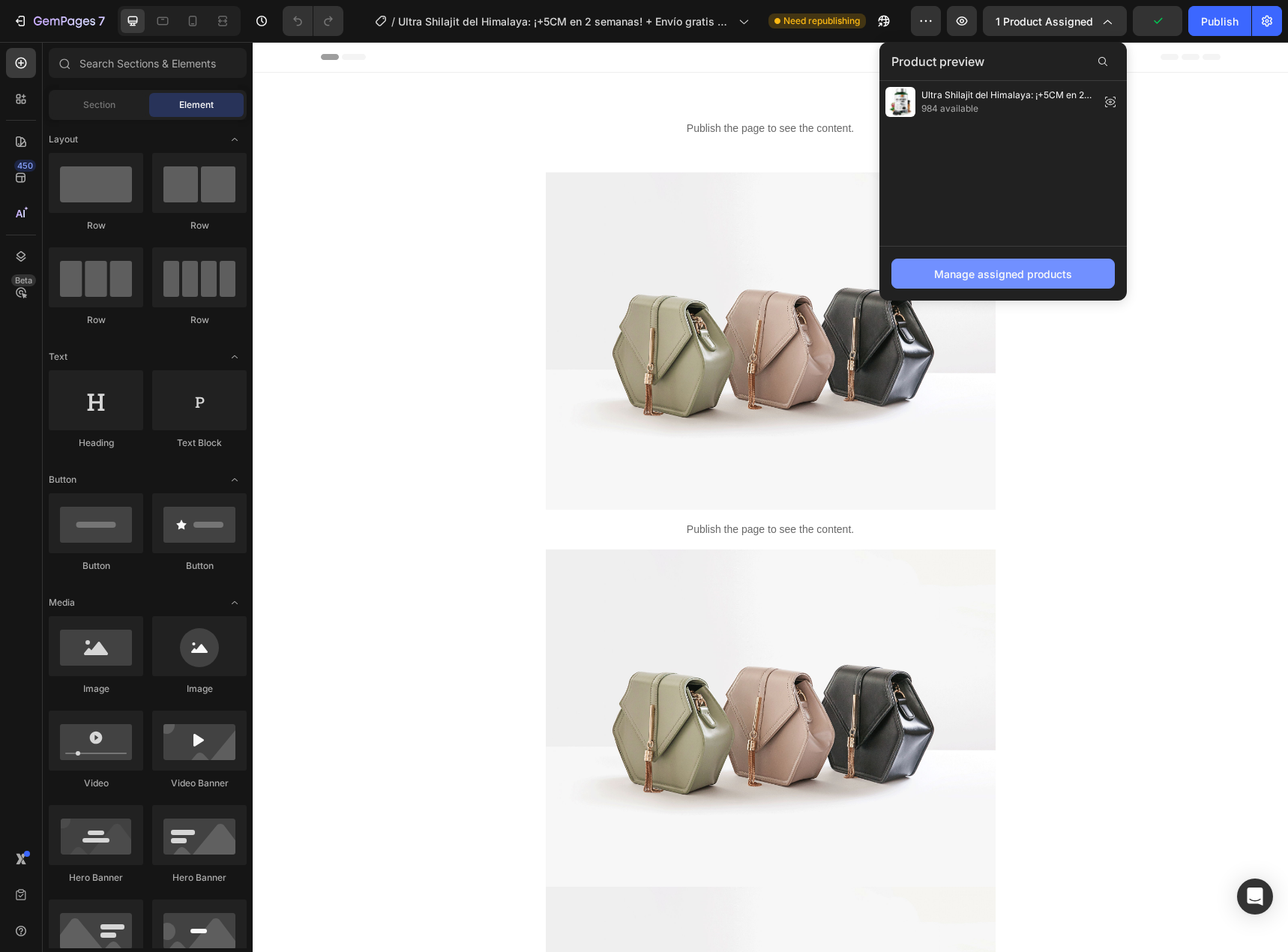
click at [1043, 274] on div "Manage assigned products" at bounding box center [1003, 274] width 138 height 16
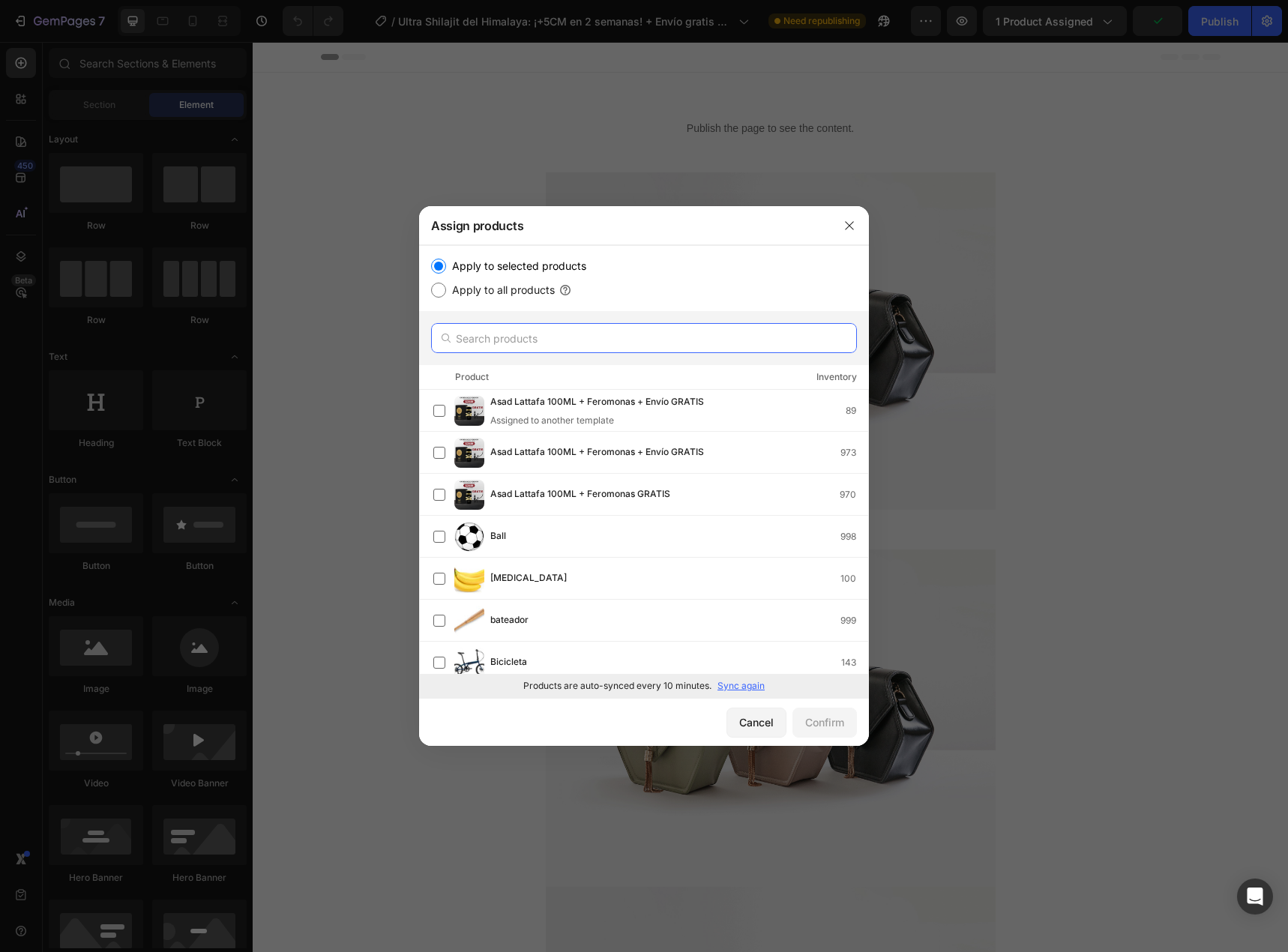
click at [580, 340] on input "text" at bounding box center [643, 338] width 425 height 30
paste input "10097755849003"
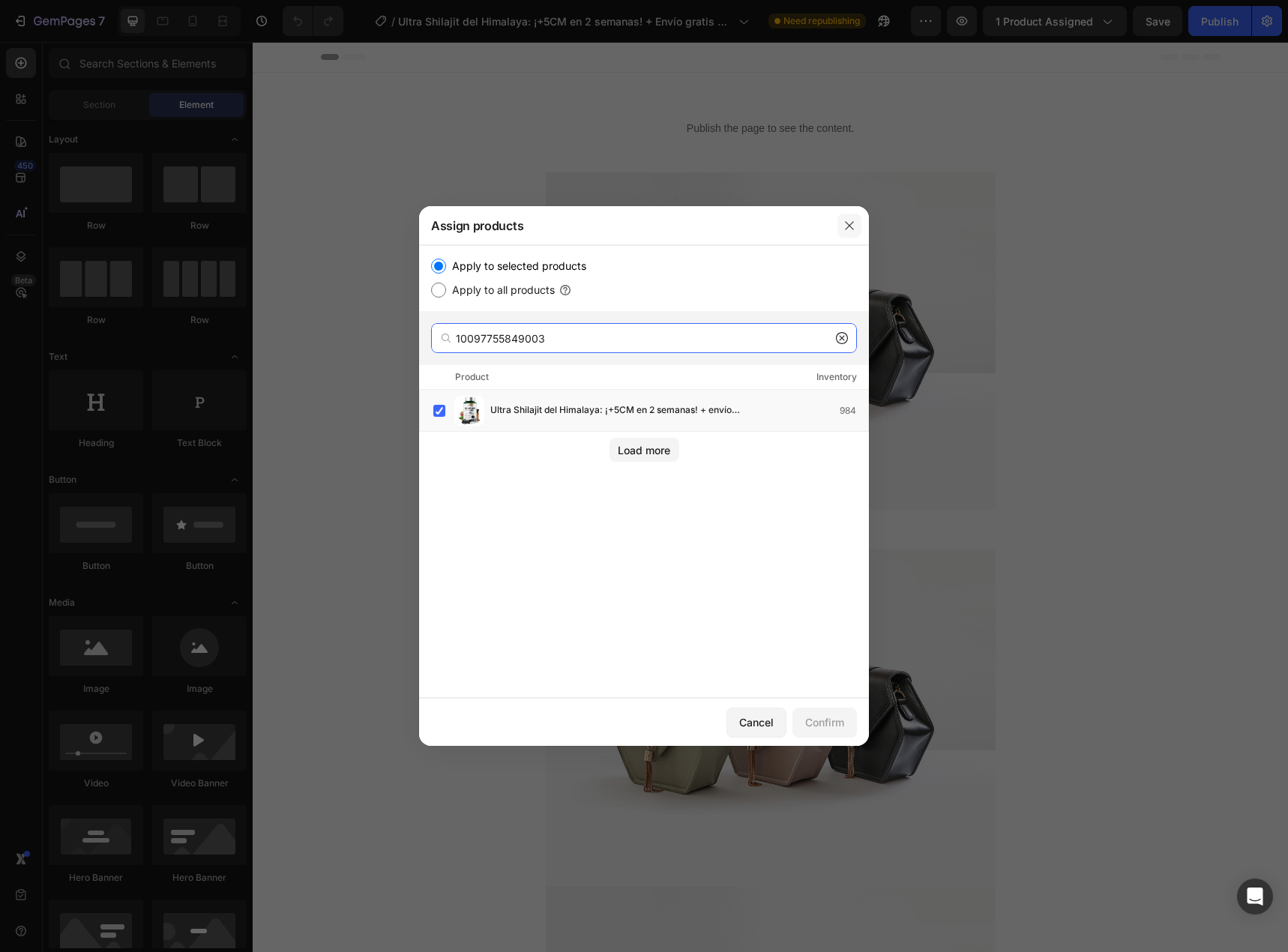
type input "10097755849003"
click at [851, 226] on icon "button" at bounding box center [849, 225] width 9 height 9
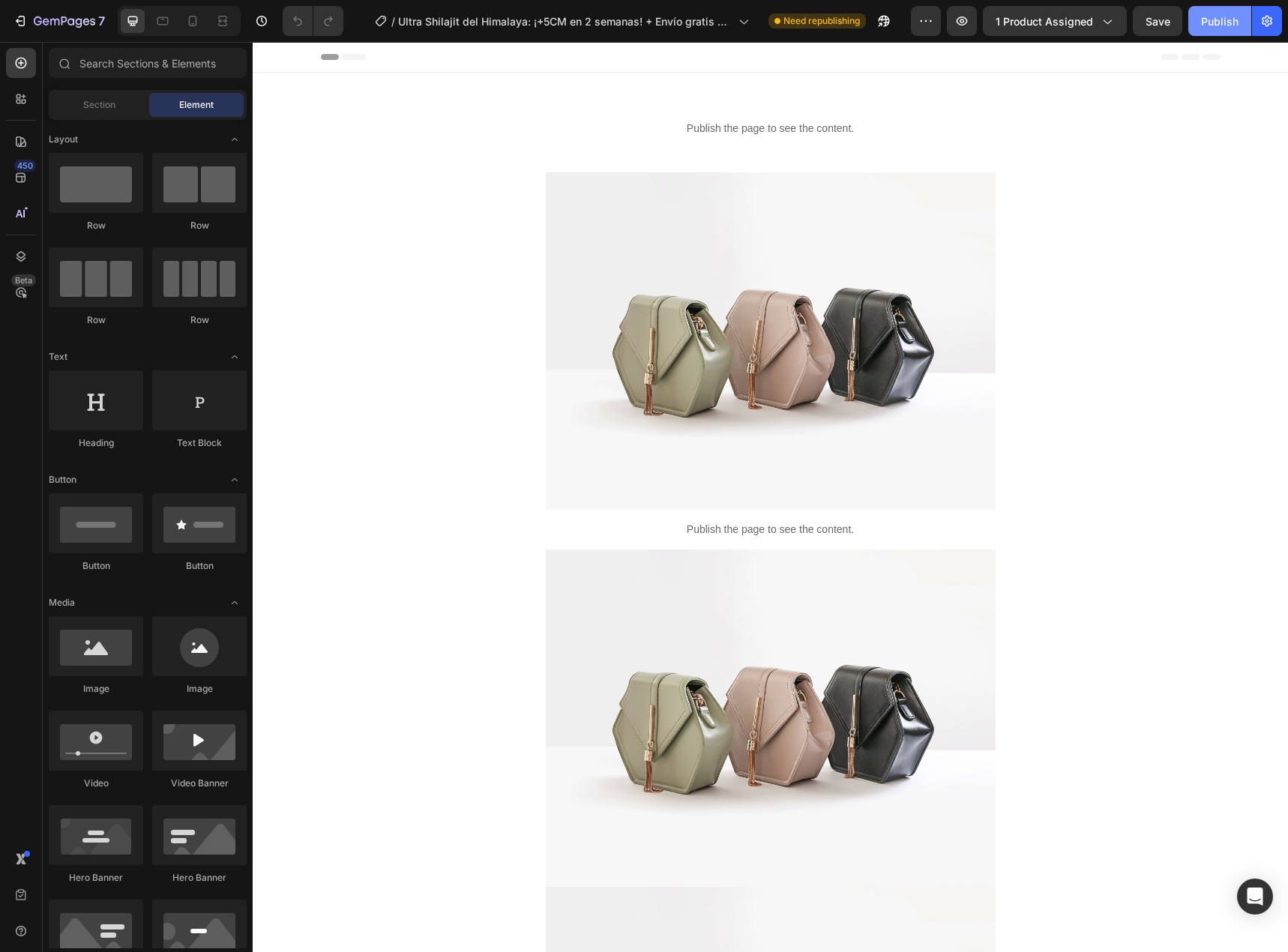
click at [1197, 22] on button "Publish" at bounding box center [1219, 21] width 63 height 30
drag, startPoint x: 1085, startPoint y: 14, endPoint x: 1078, endPoint y: 23, distance: 11.4
click at [1084, 14] on span "1 product assigned" at bounding box center [1045, 21] width 98 height 16
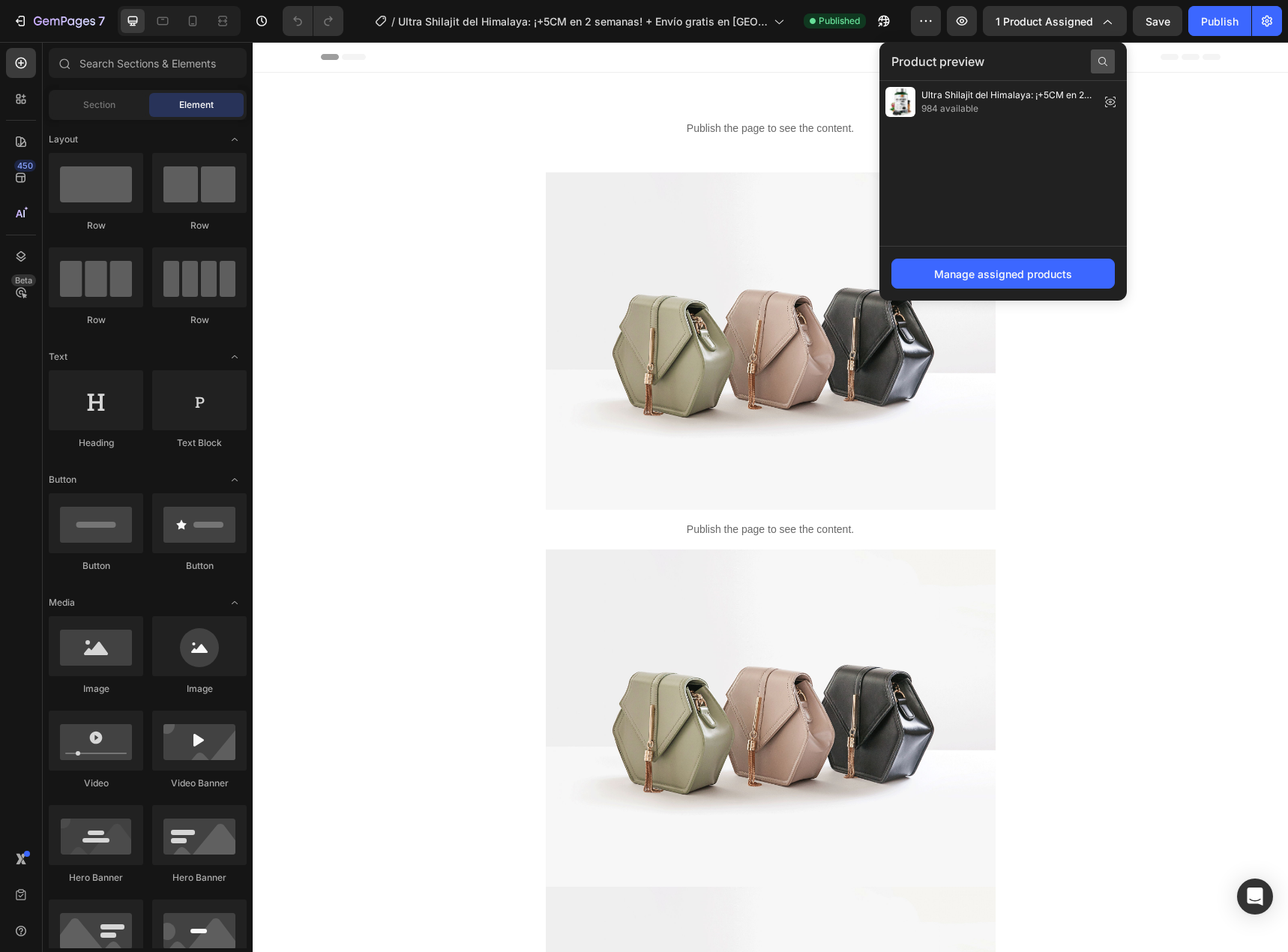
click at [1105, 53] on div at bounding box center [1102, 61] width 24 height 24
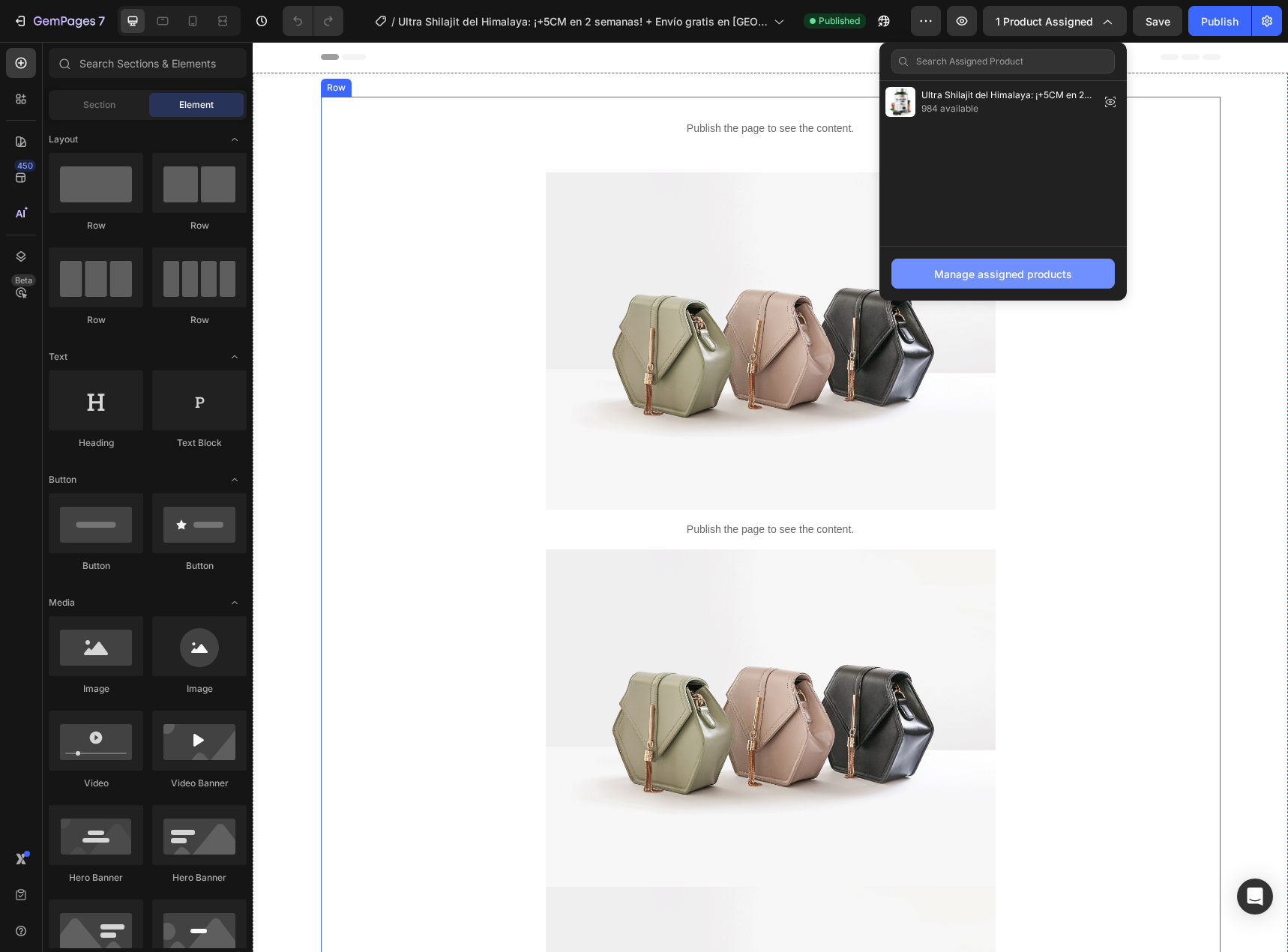
click at [999, 271] on div "Manage assigned products" at bounding box center [1003, 274] width 138 height 16
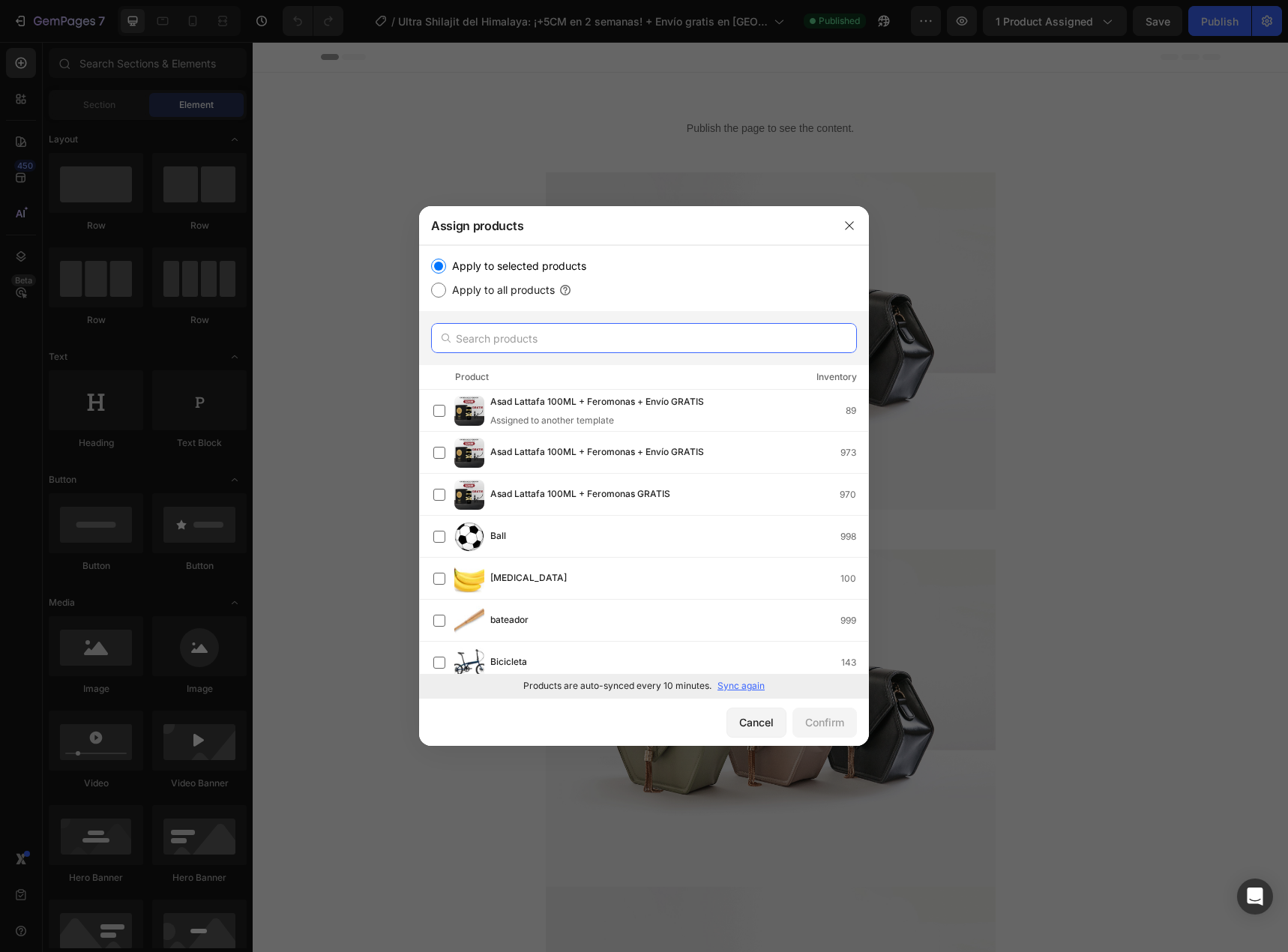
click at [626, 326] on input "text" at bounding box center [643, 338] width 425 height 30
paste input "10097761943851"
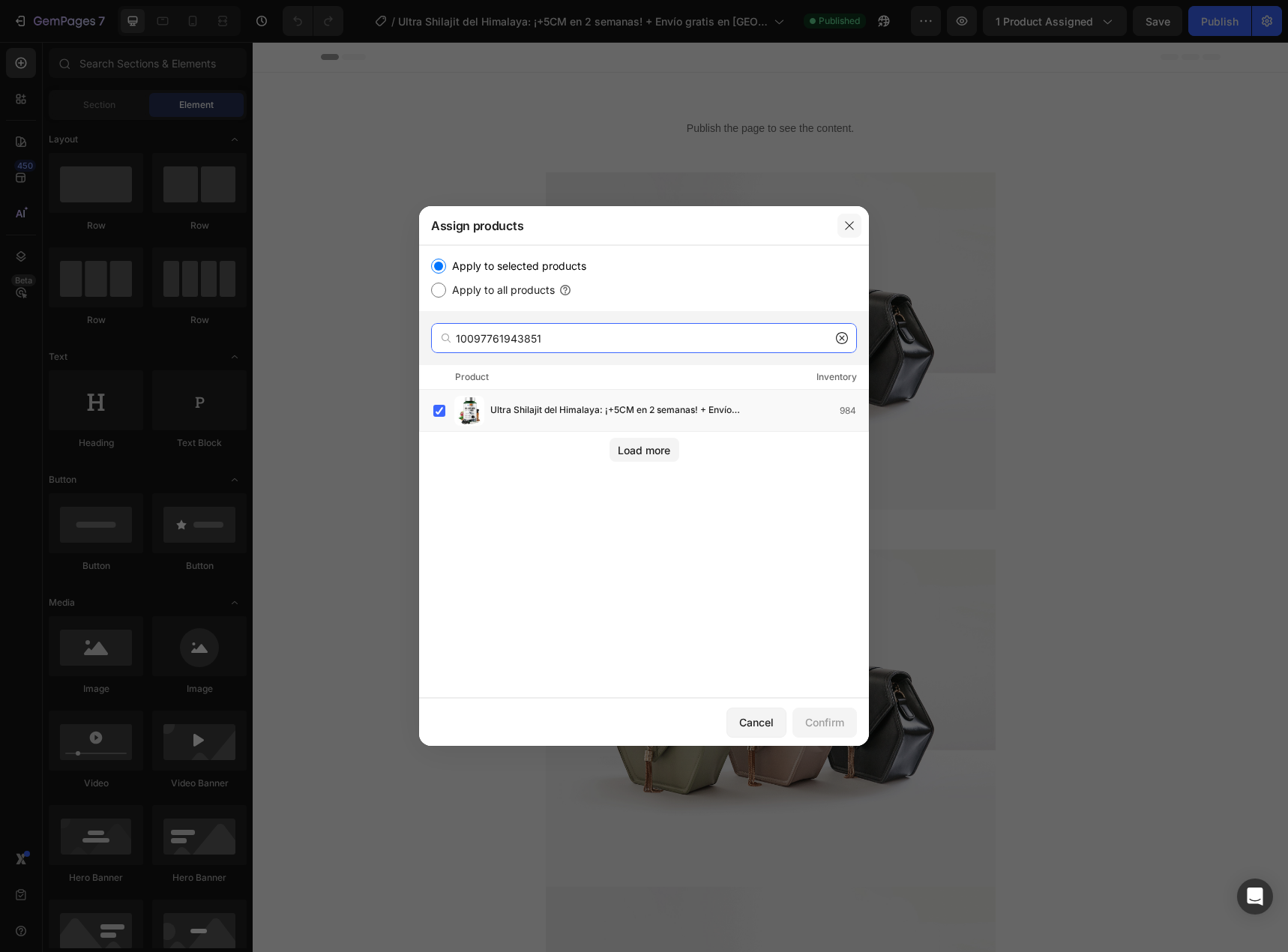
type input "10097761943851"
click at [848, 223] on icon "button" at bounding box center [849, 225] width 9 height 9
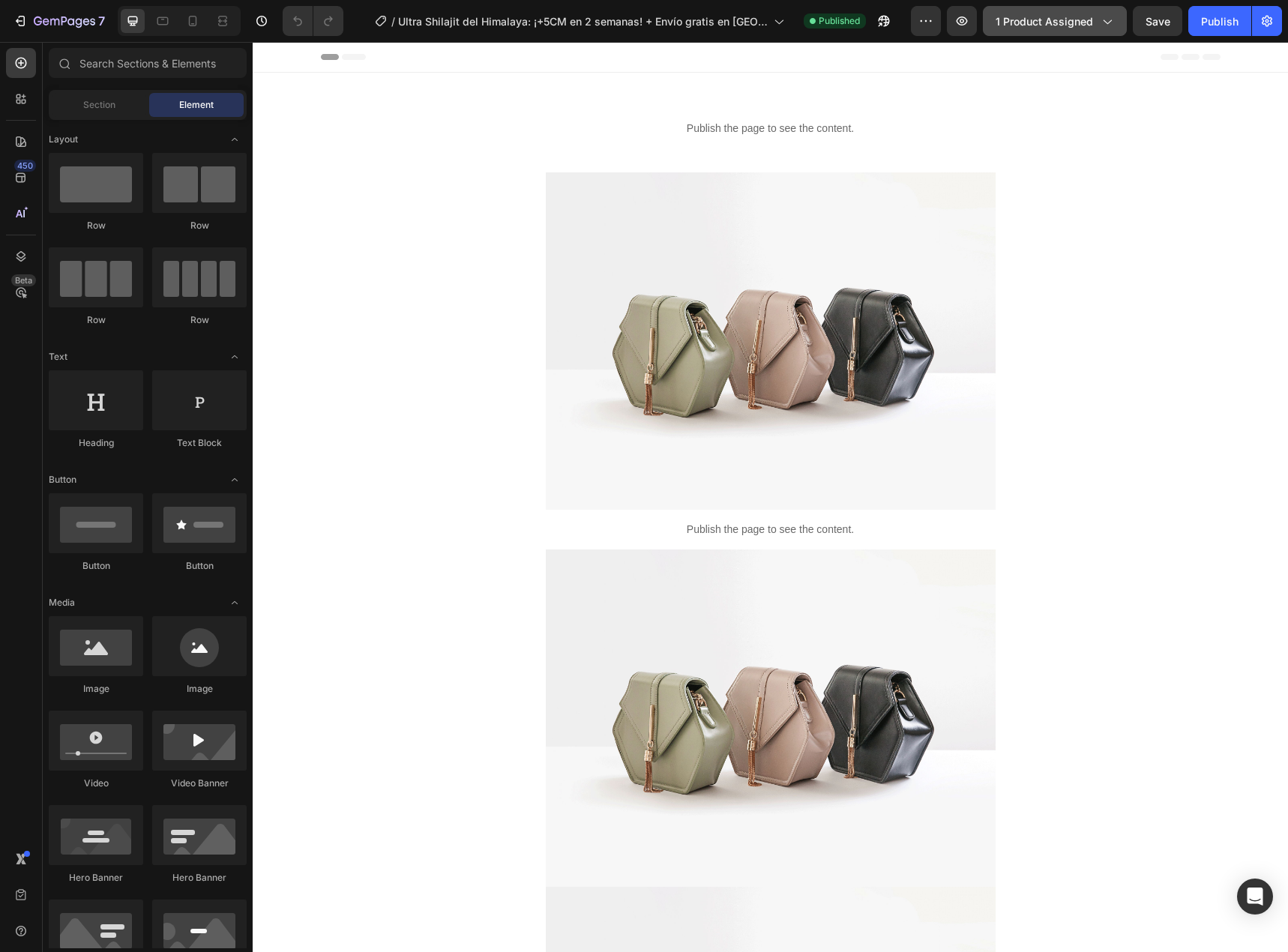
click at [1093, 25] on div "1 product assigned" at bounding box center [1055, 21] width 119 height 16
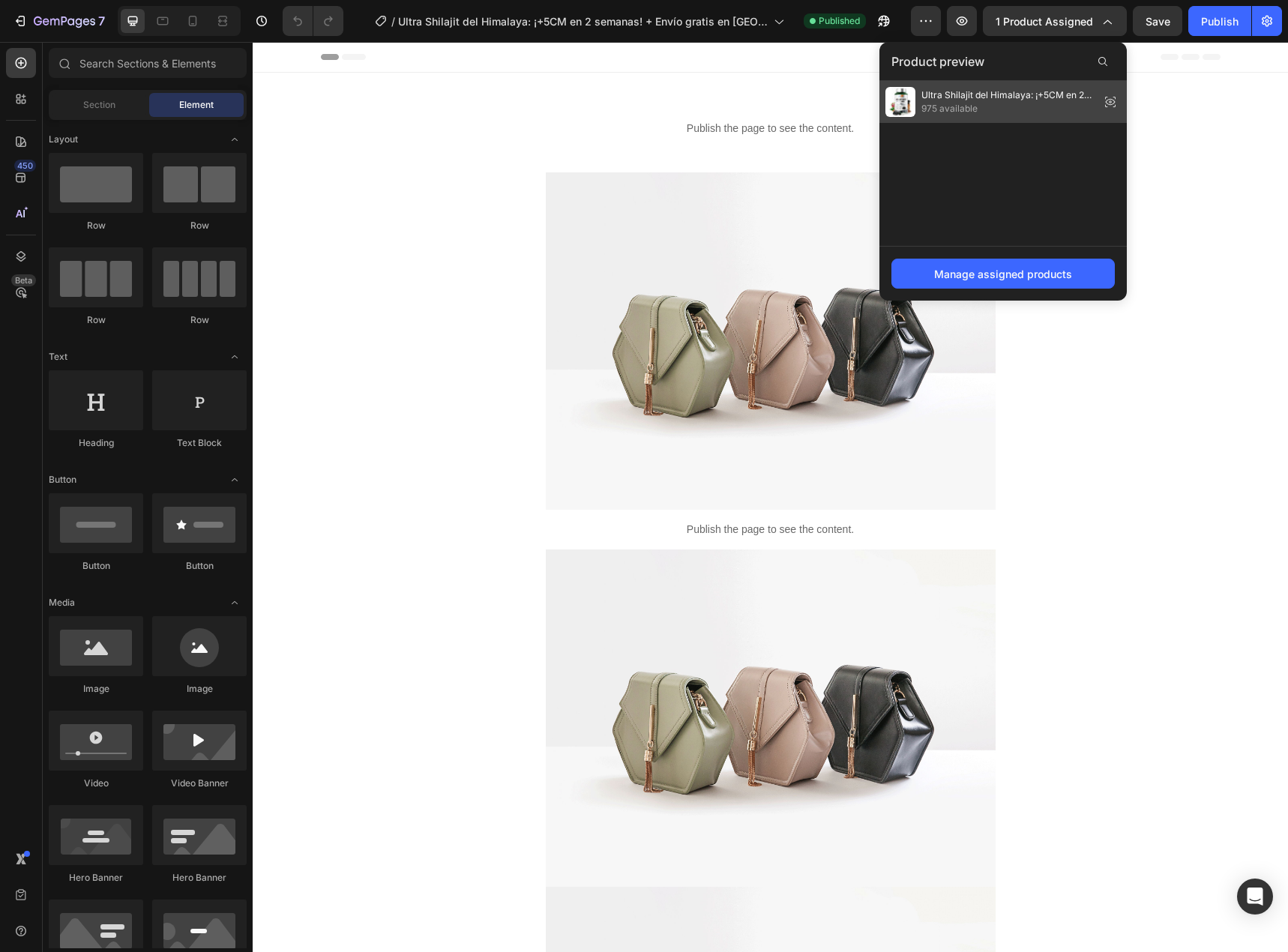
click at [1073, 91] on span "Ultra Shilajit del Himalaya: ¡+5CM en 2 semanas! + Envío gratis [GEOGRAPHIC_DAT…" at bounding box center [1007, 95] width 172 height 13
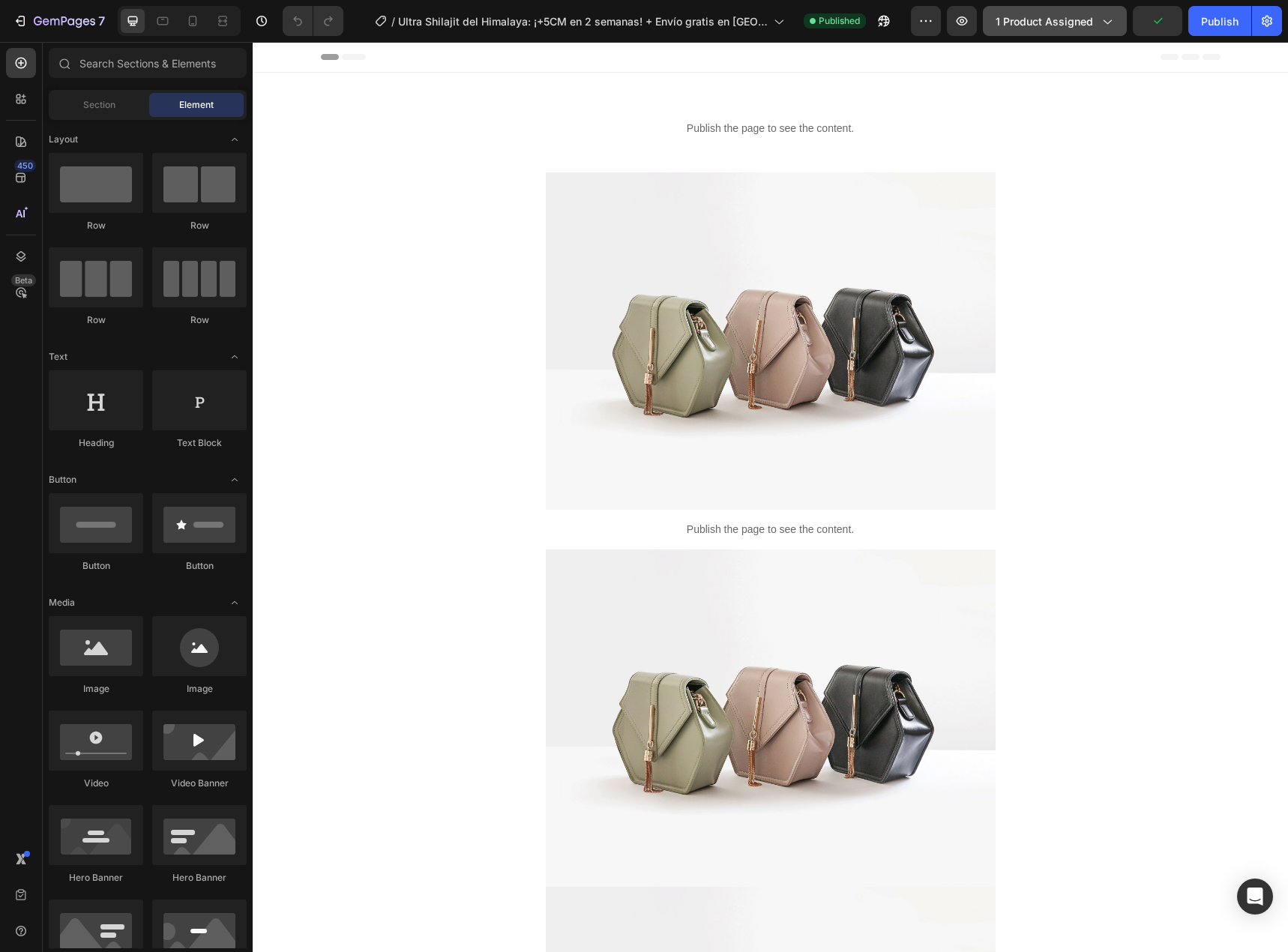
click at [1087, 22] on span "1 product assigned" at bounding box center [1045, 21] width 98 height 16
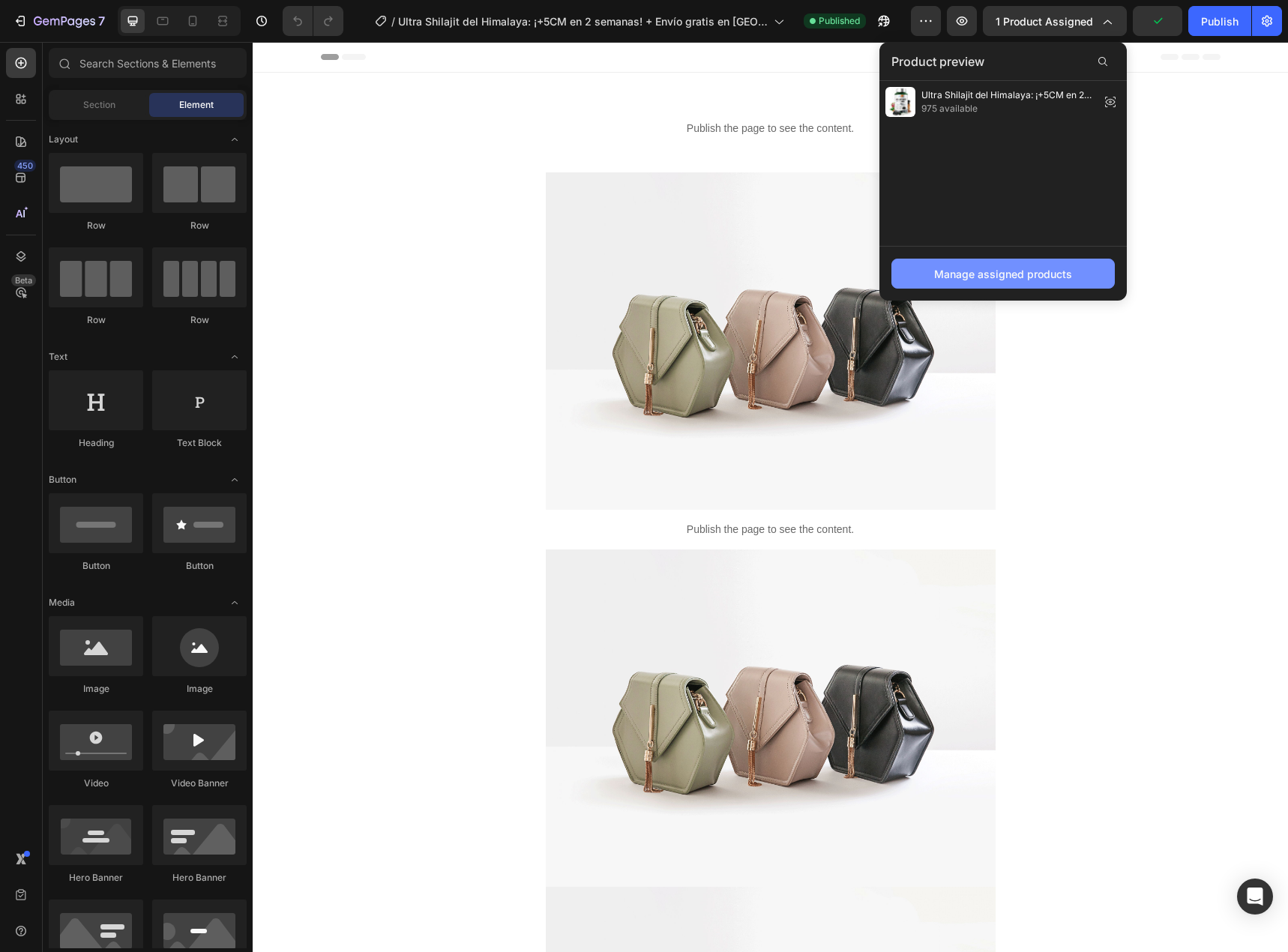
click at [983, 271] on div "Manage assigned products" at bounding box center [1003, 274] width 138 height 16
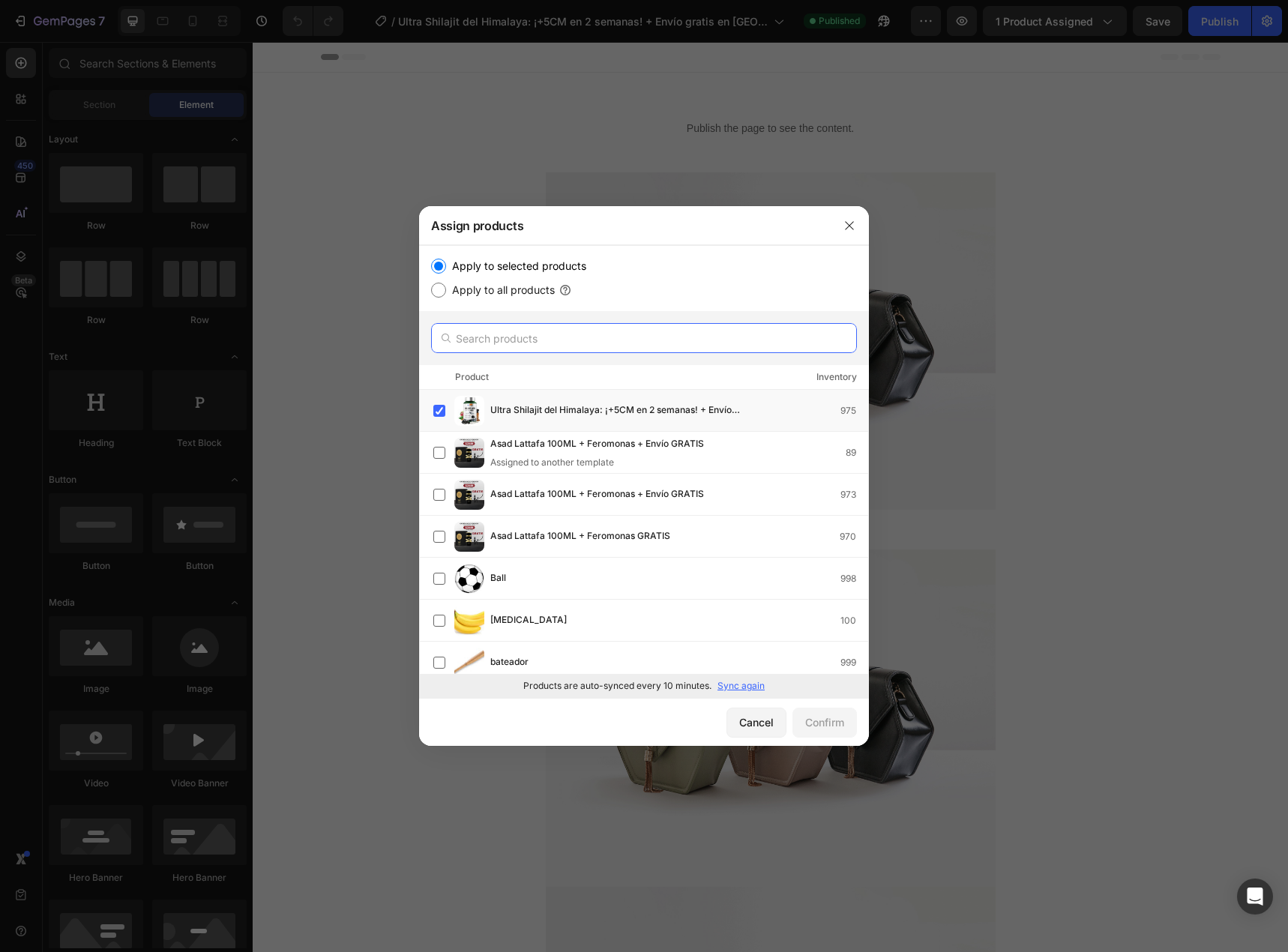
click at [584, 340] on input "text" at bounding box center [643, 338] width 425 height 30
paste input "10097764761899"
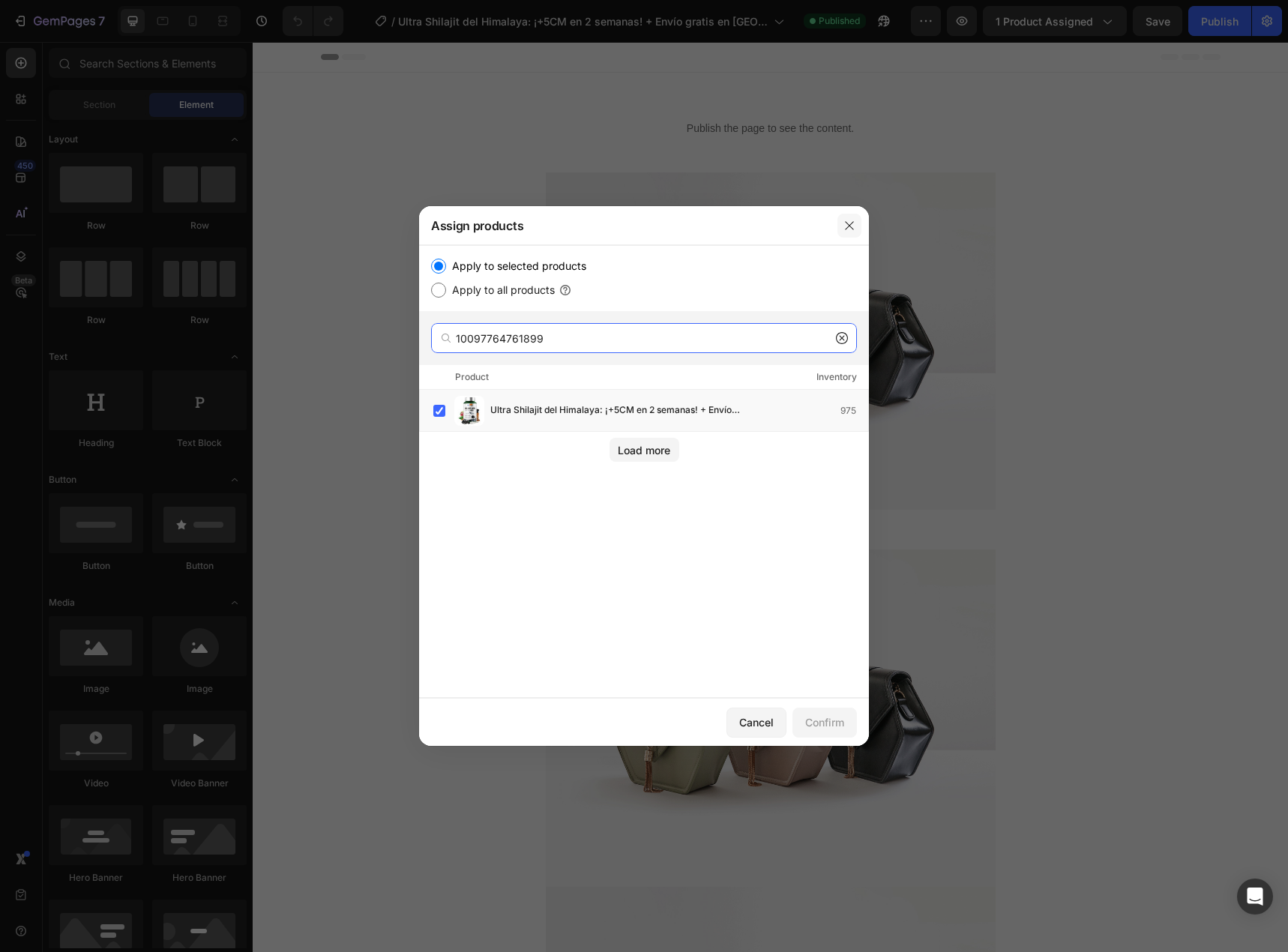
type input "10097764761899"
click at [845, 225] on icon "button" at bounding box center [849, 225] width 12 height 12
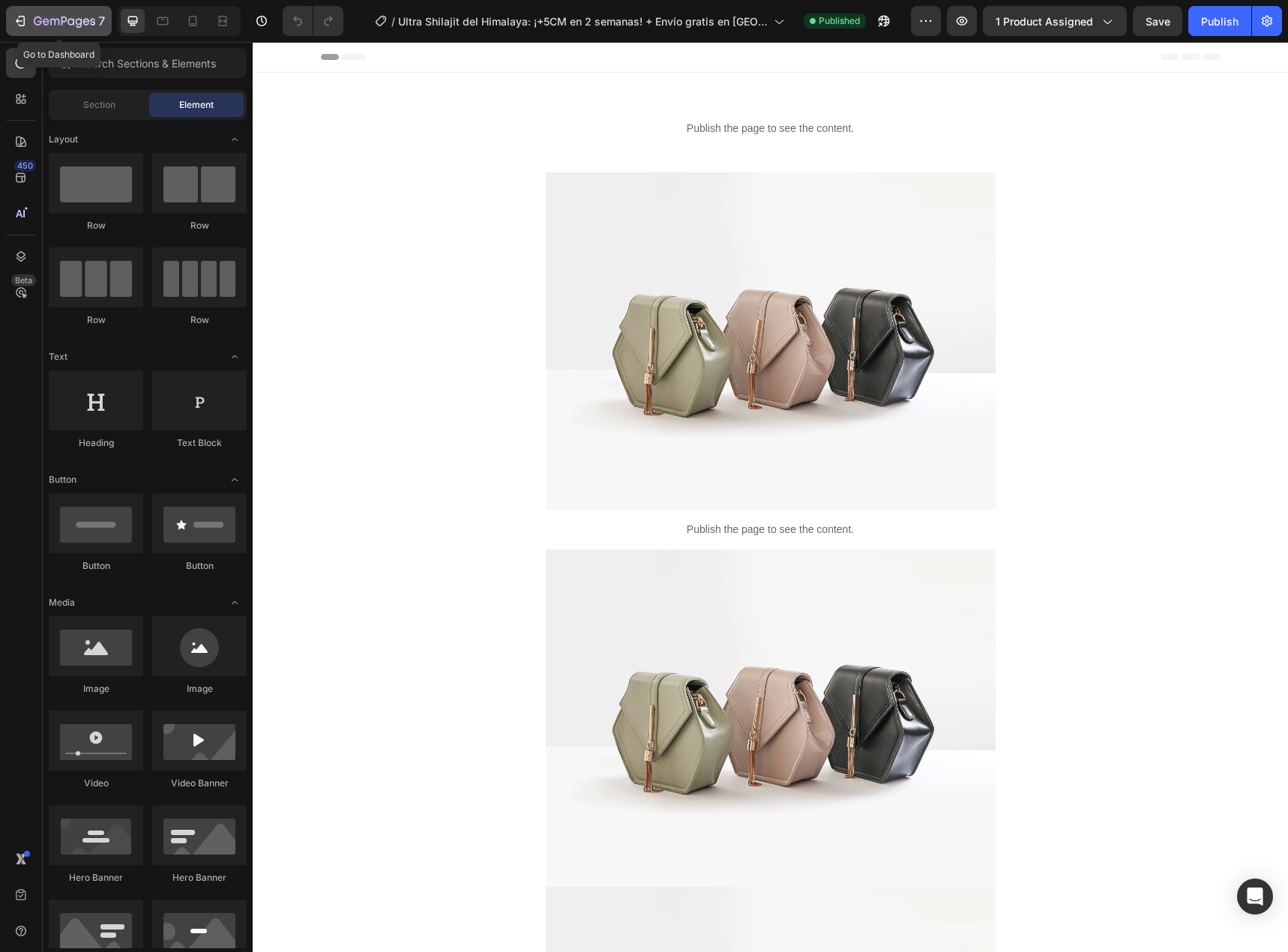
click at [43, 16] on icon "button" at bounding box center [64, 22] width 61 height 12
